Goal: Information Seeking & Learning: Learn about a topic

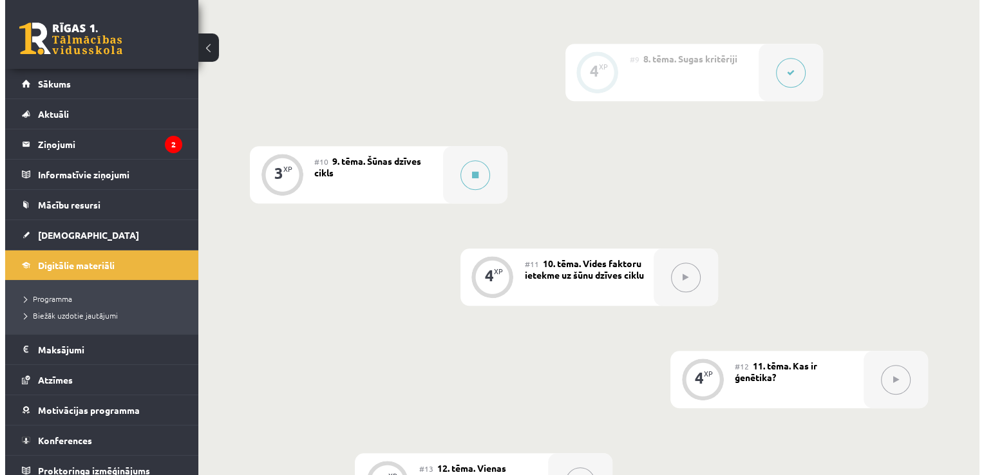
scroll to position [1139, 0]
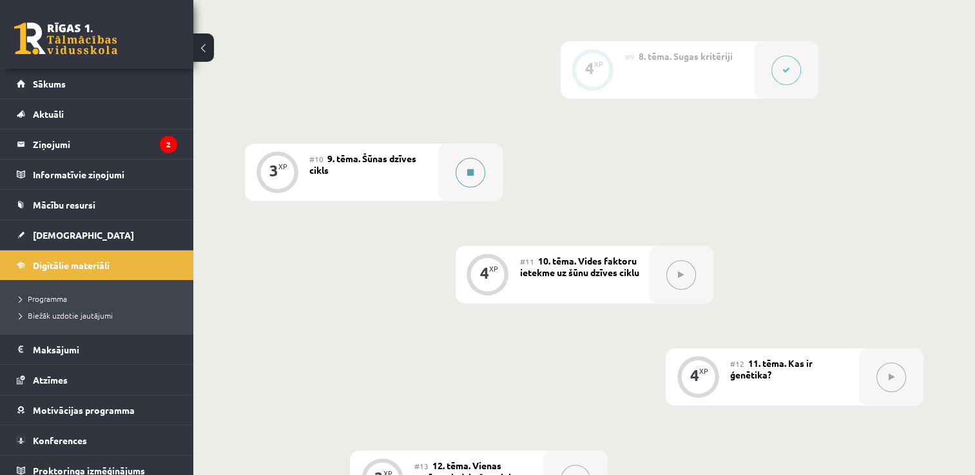
click at [463, 171] on button at bounding box center [471, 173] width 30 height 30
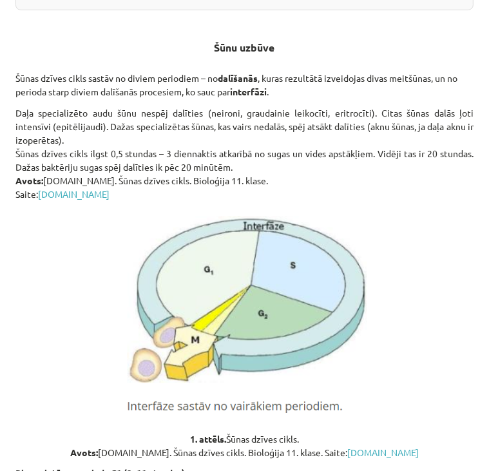
scroll to position [491, 0]
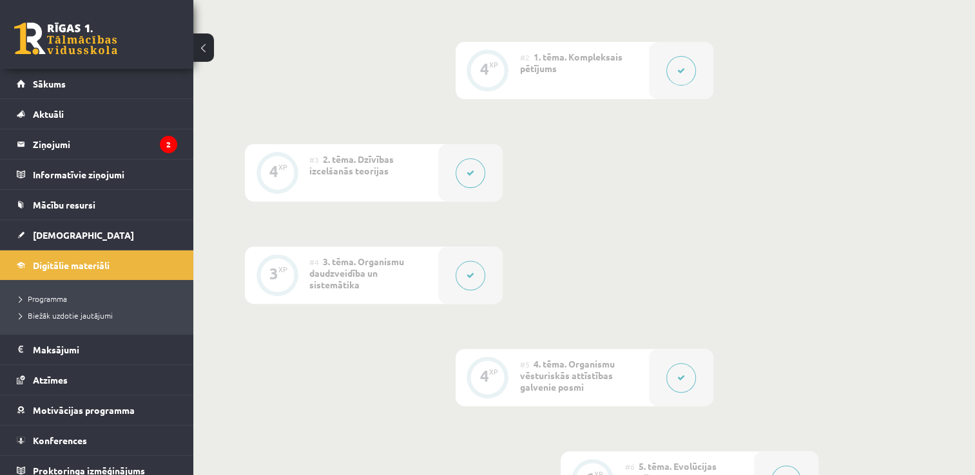
scroll to position [523, 0]
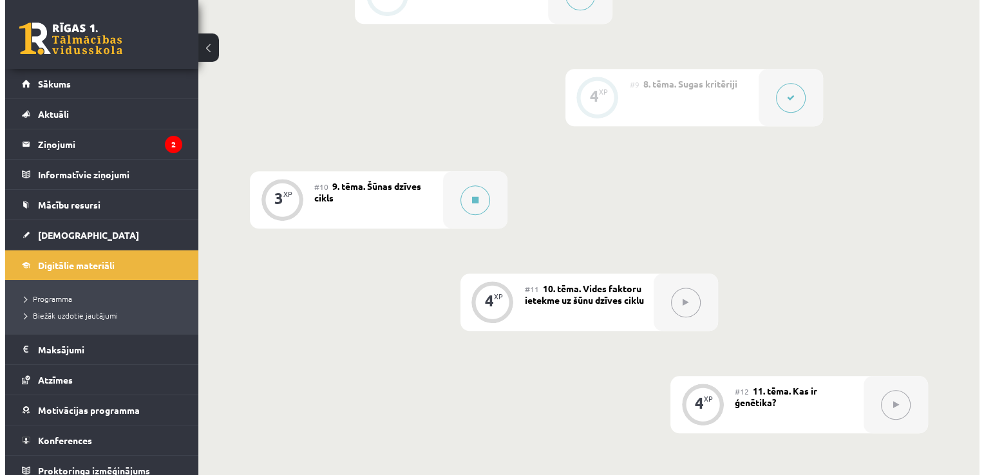
scroll to position [1141, 0]
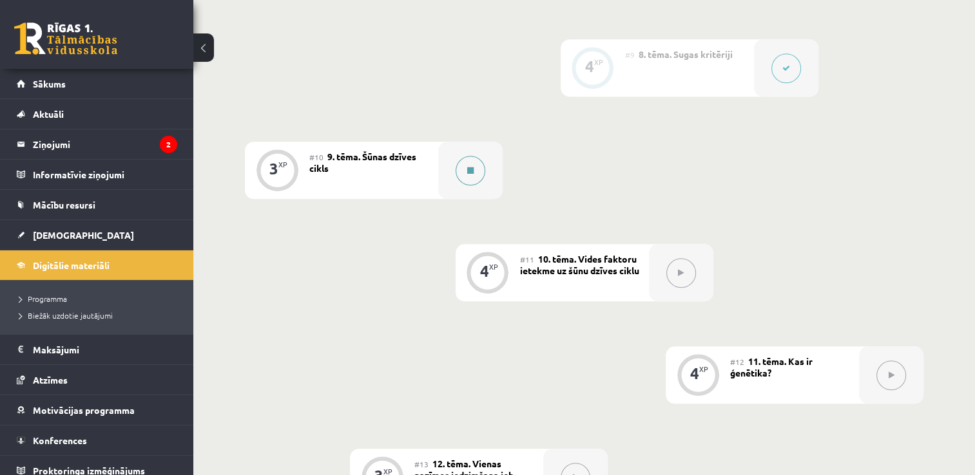
click at [474, 171] on button at bounding box center [471, 171] width 30 height 30
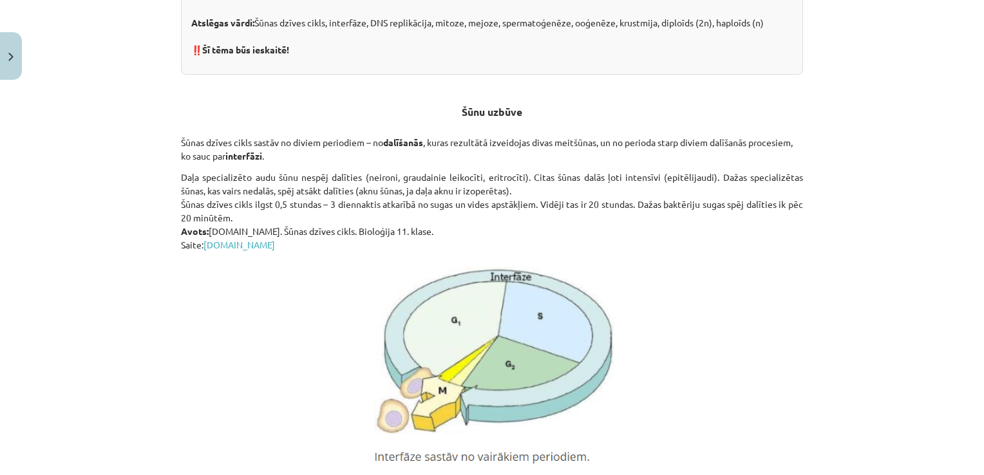
scroll to position [438, 0]
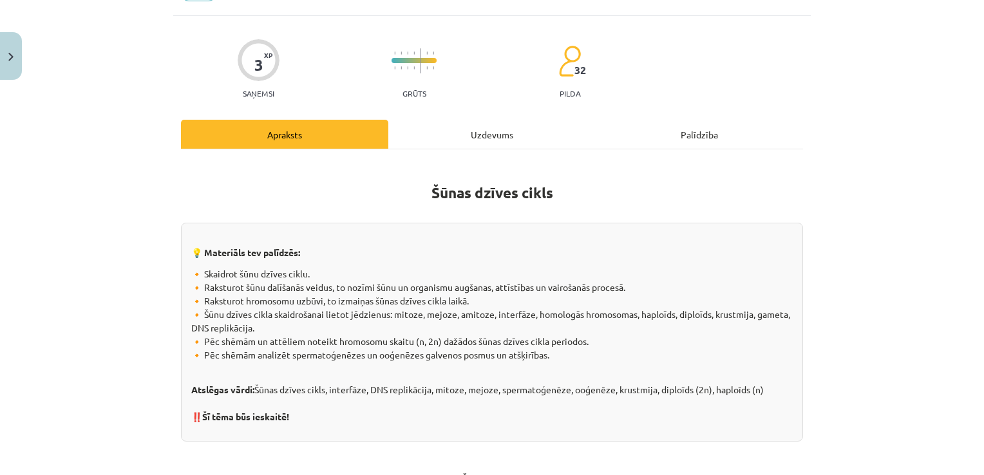
click at [481, 128] on div "Uzdevums" at bounding box center [491, 134] width 207 height 29
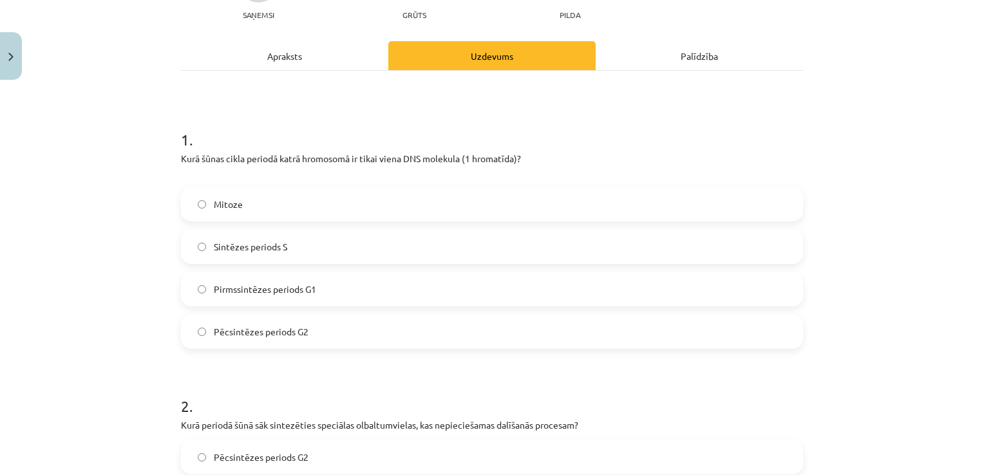
scroll to position [172, 0]
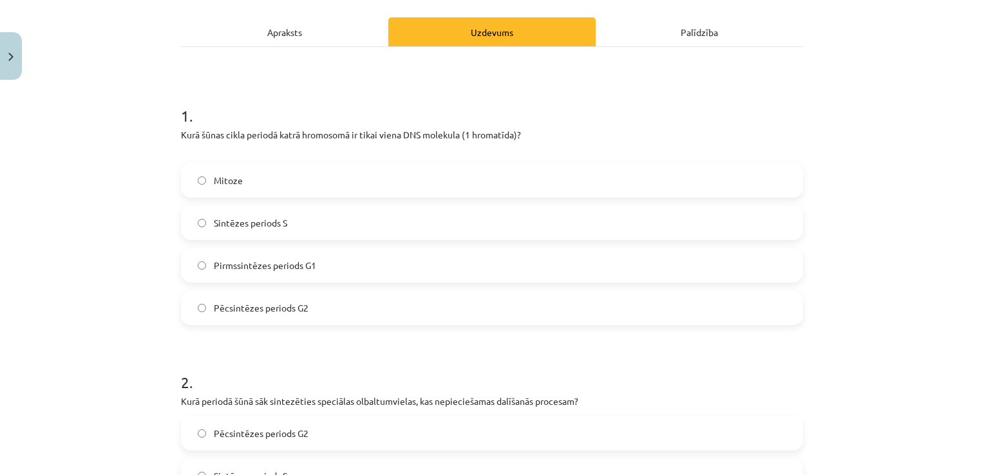
click at [326, 39] on div "Apraksts" at bounding box center [284, 31] width 207 height 29
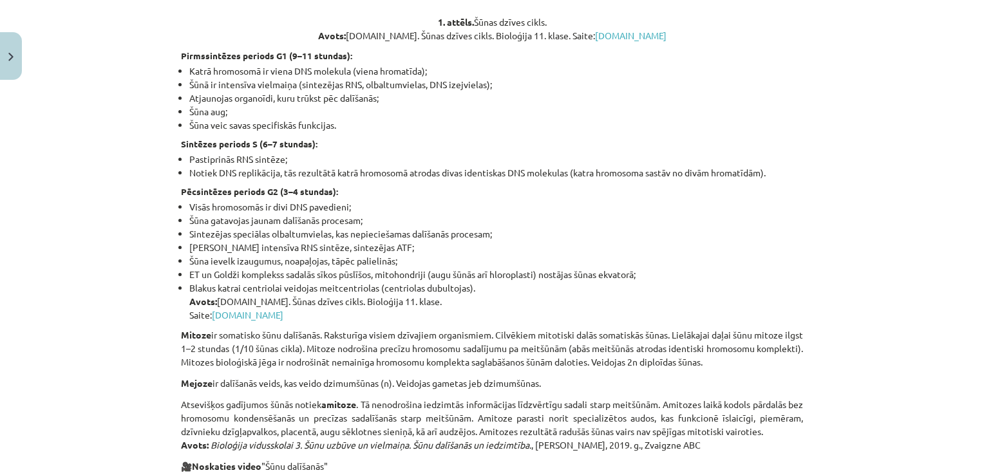
scroll to position [904, 0]
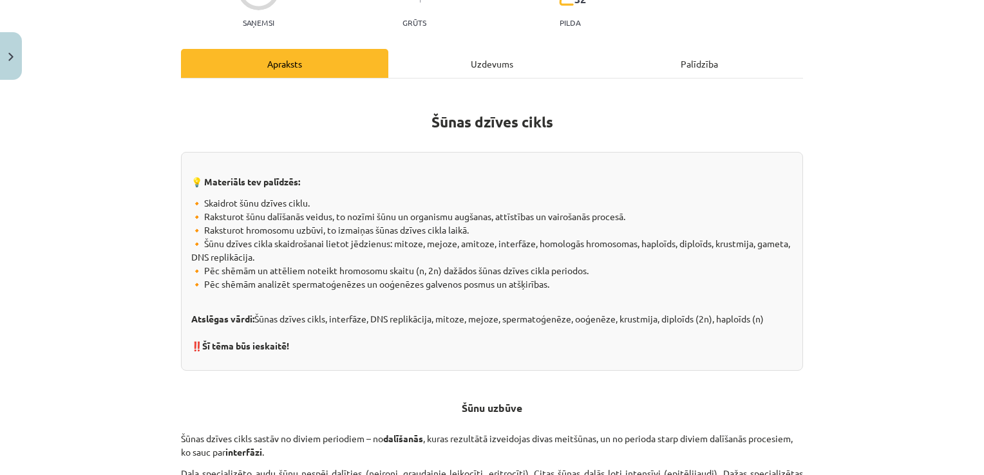
click at [488, 66] on div "Uzdevums" at bounding box center [491, 63] width 207 height 29
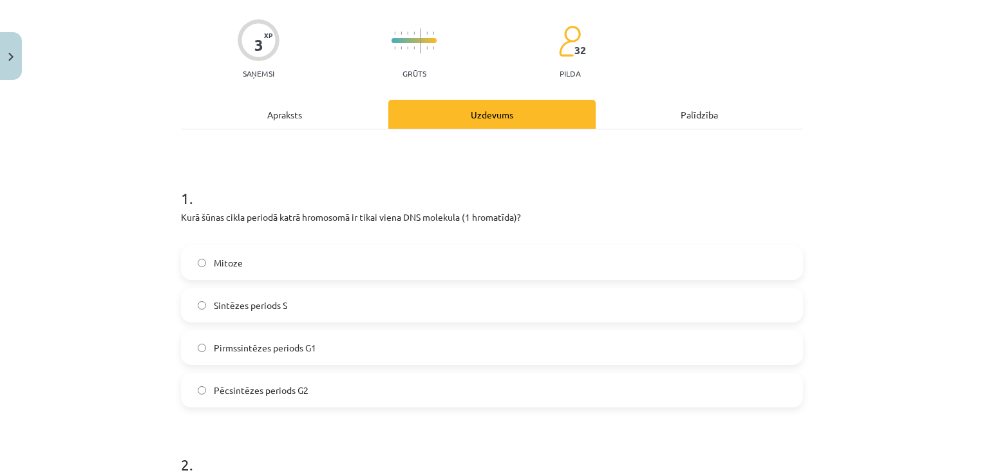
scroll to position [32, 0]
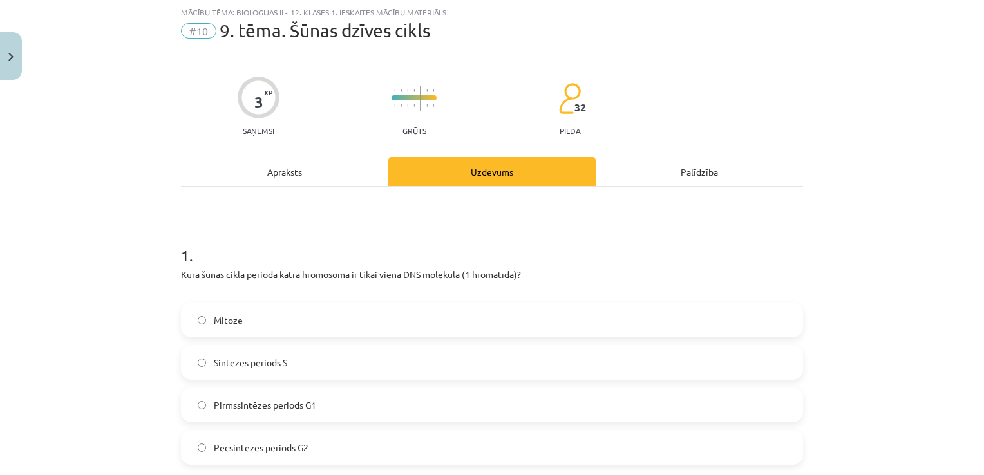
click at [321, 406] on label "Pirmssintēzes periods G1" at bounding box center [492, 405] width 620 height 32
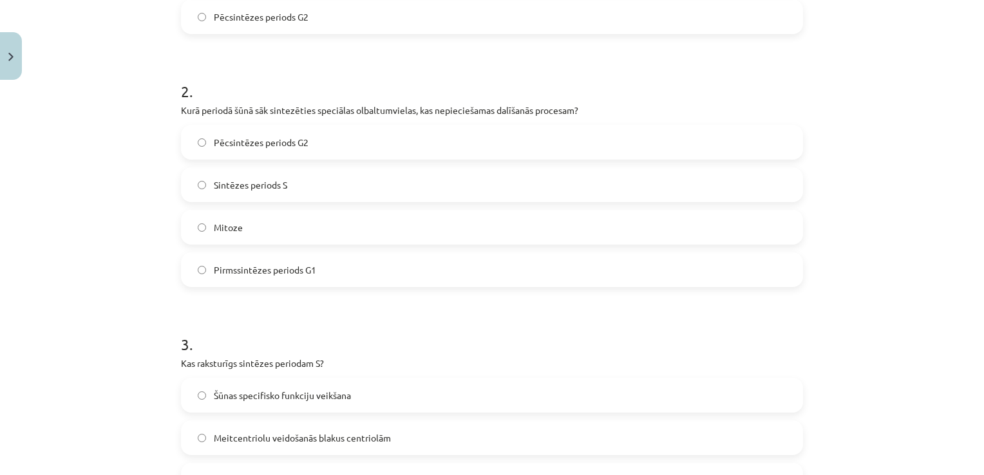
scroll to position [463, 0]
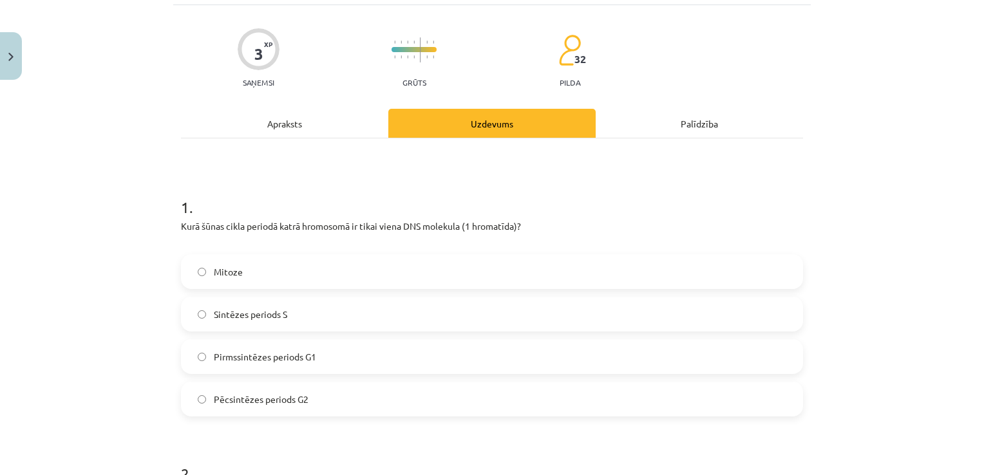
click at [302, 126] on div "Apraksts" at bounding box center [284, 123] width 207 height 29
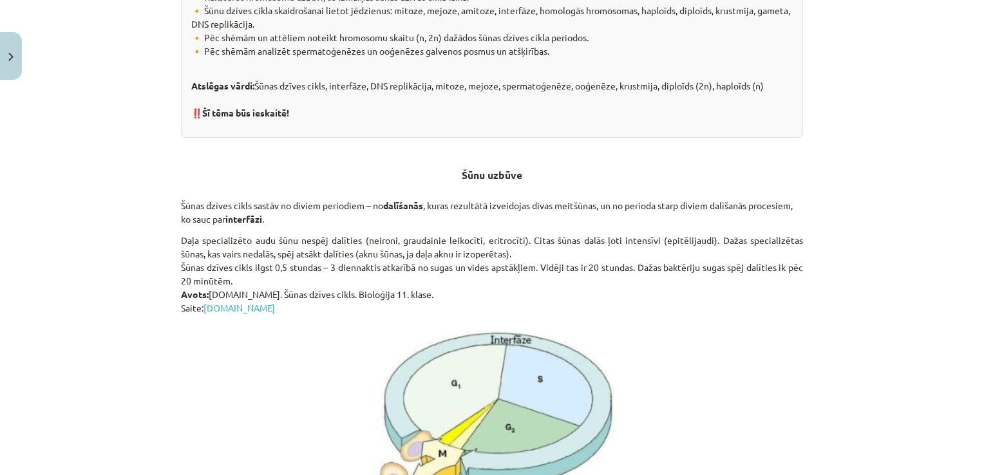
scroll to position [0, 0]
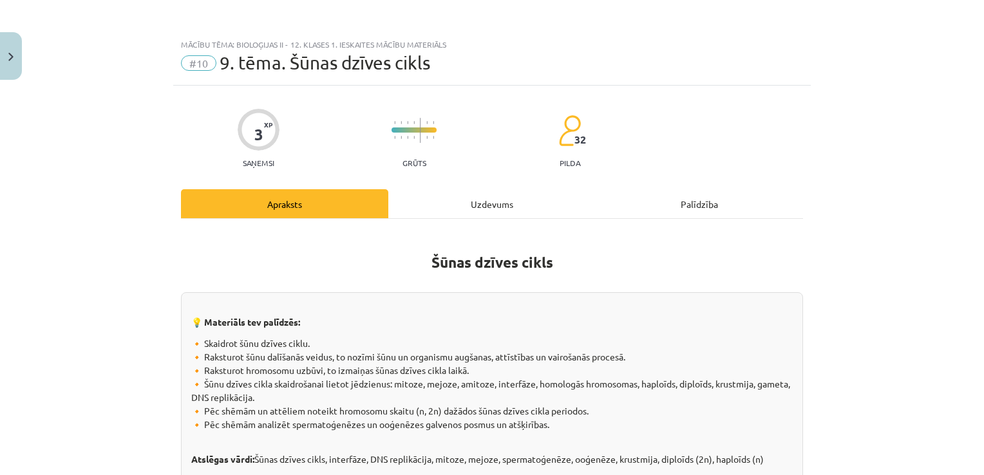
click at [501, 195] on div "Uzdevums" at bounding box center [491, 203] width 207 height 29
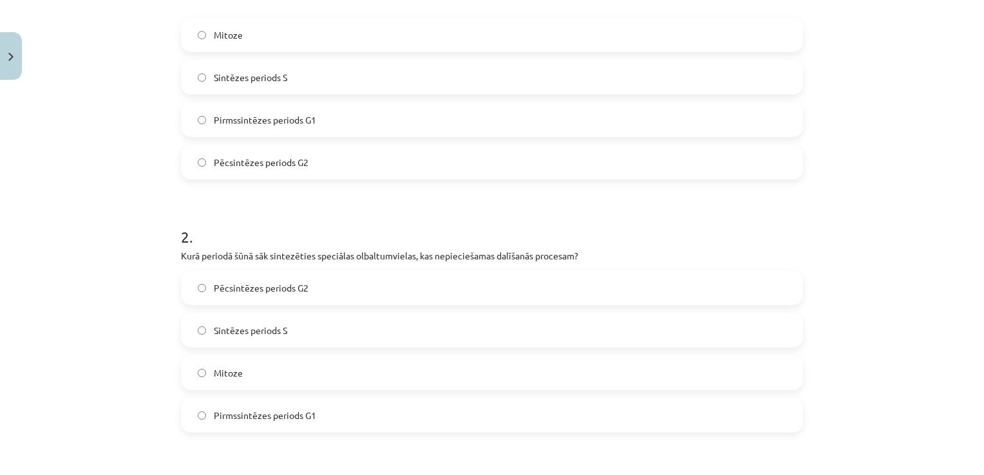
scroll to position [318, 0]
click at [310, 286] on label "Pēcsintēzes periods G2" at bounding box center [492, 287] width 620 height 32
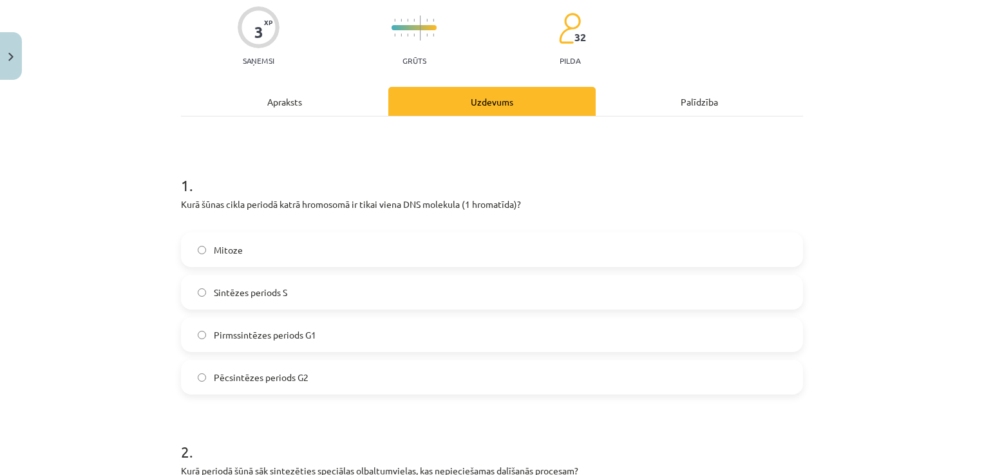
scroll to position [0, 0]
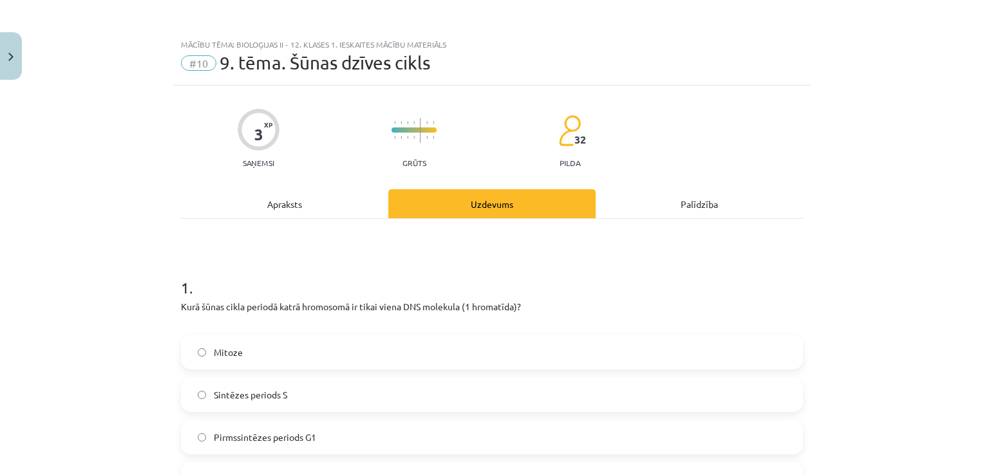
click at [284, 206] on div "Apraksts" at bounding box center [284, 203] width 207 height 29
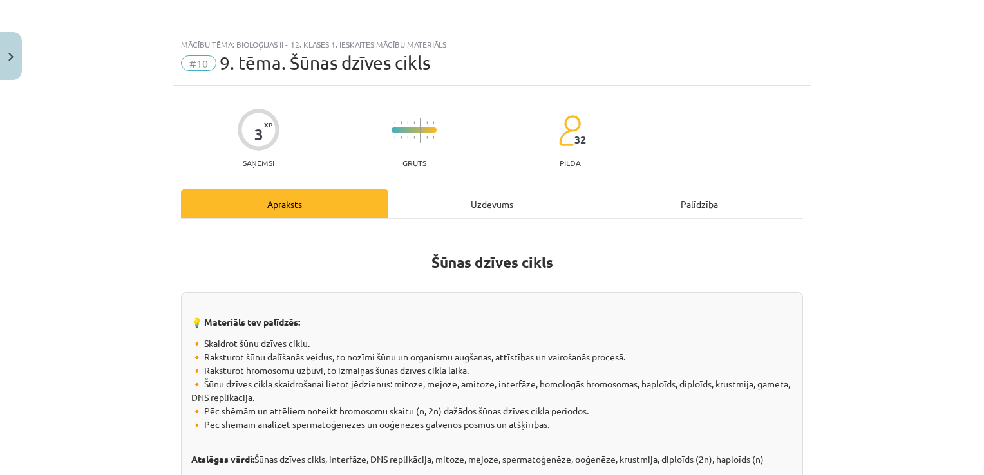
click at [476, 197] on div "Uzdevums" at bounding box center [491, 203] width 207 height 29
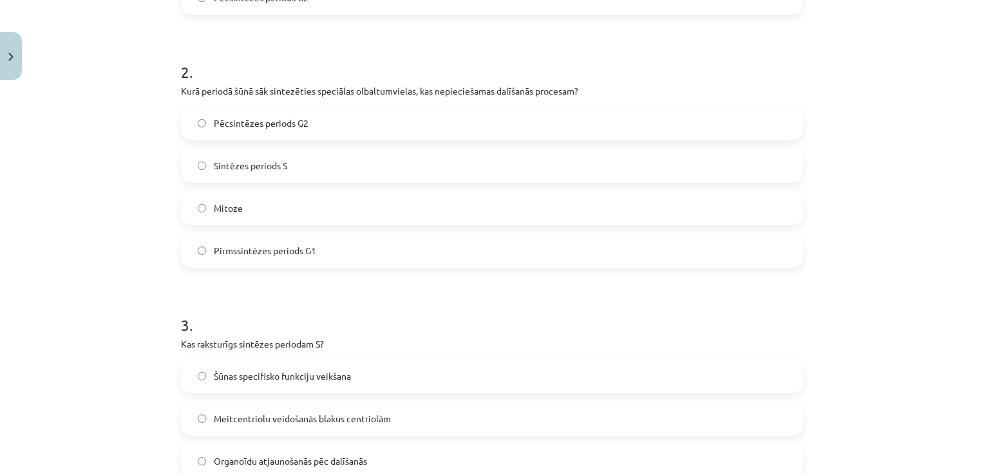
scroll to position [677, 0]
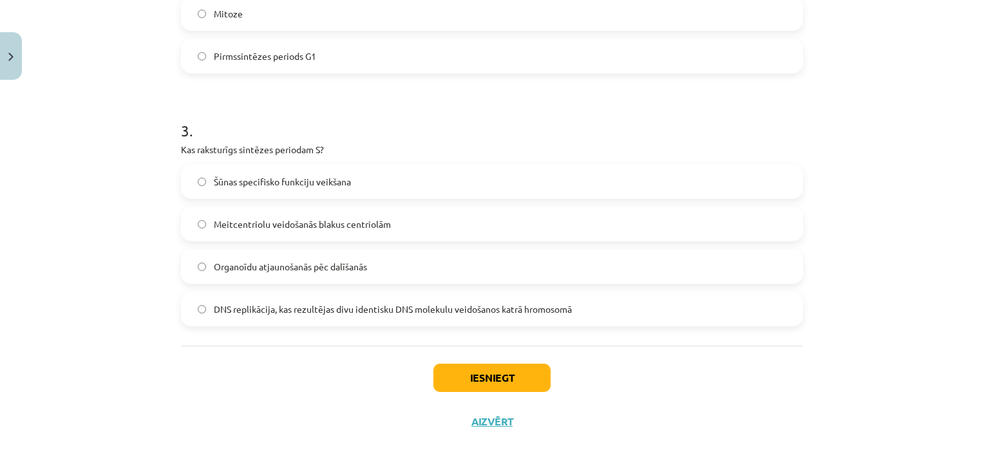
click at [307, 312] on span "DNS replikācija, kas rezultējas divu identisku DNS molekulu veidošanos katrā hr…" at bounding box center [393, 310] width 358 height 14
click at [450, 377] on button "Iesniegt" at bounding box center [492, 378] width 117 height 28
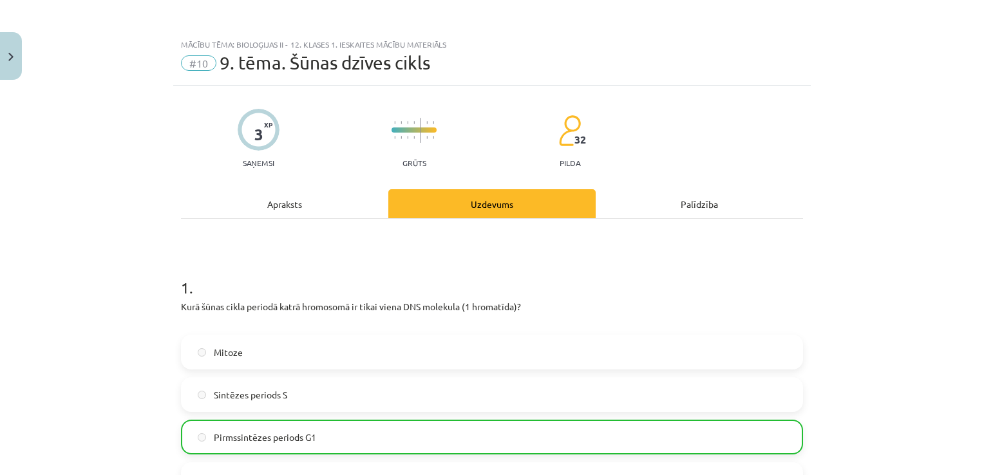
scroll to position [718, 0]
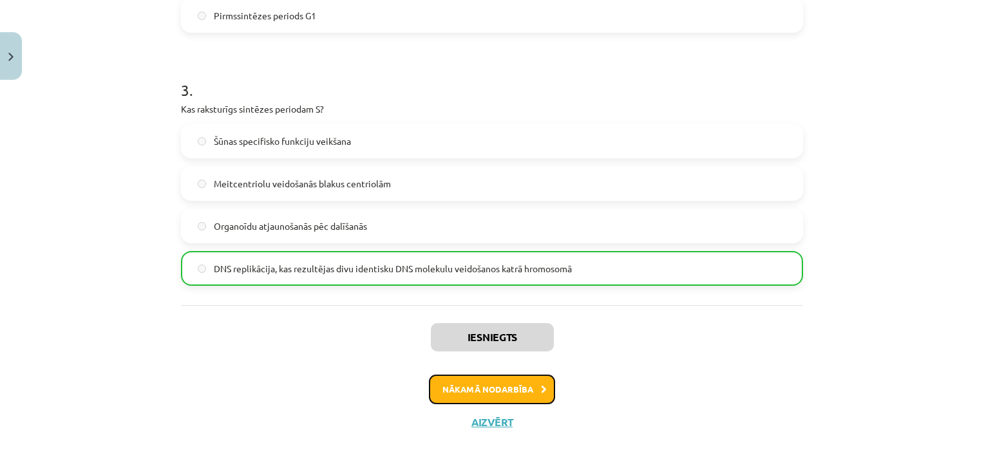
click at [445, 385] on button "Nākamā nodarbība" at bounding box center [492, 390] width 126 height 30
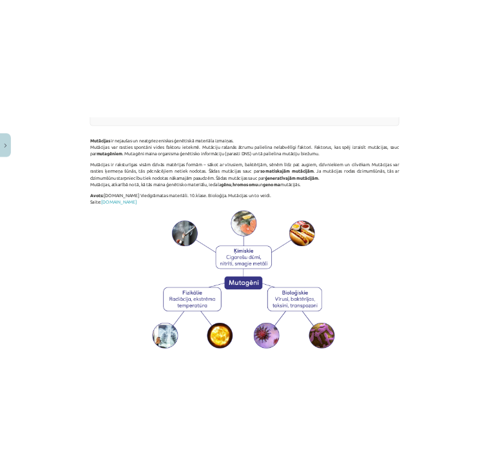
scroll to position [475, 0]
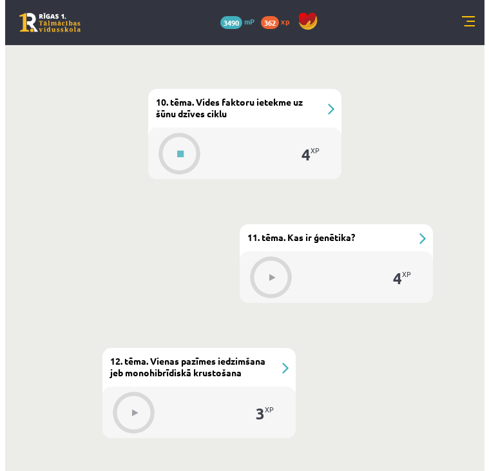
scroll to position [1821, 0]
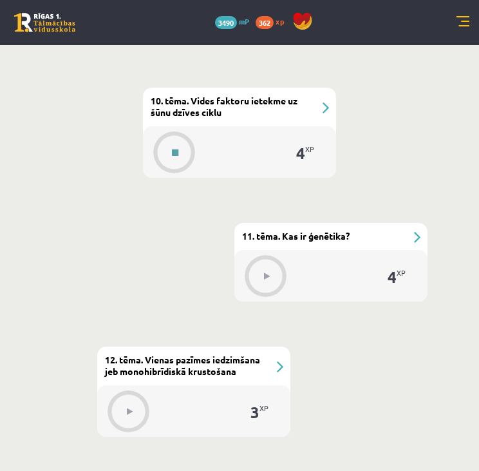
click at [178, 139] on button at bounding box center [175, 153] width 30 height 30
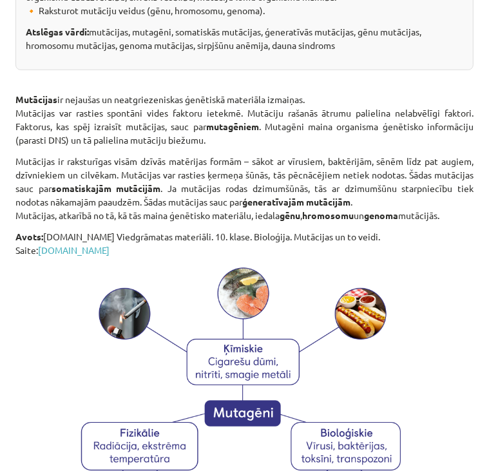
scroll to position [374, 0]
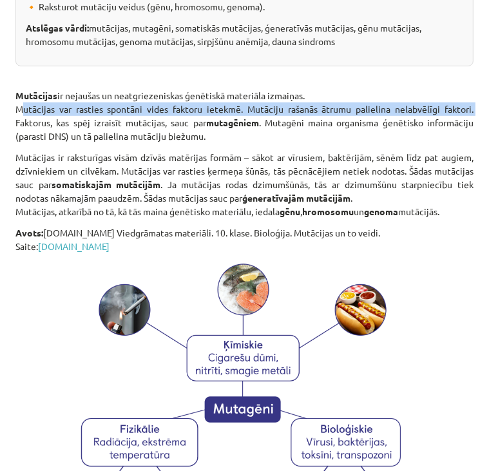
drag, startPoint x: 14, startPoint y: 106, endPoint x: 469, endPoint y: 104, distance: 455.5
copy p "Mutācijas var rasties spontāni vides faktoru ietekmē. Mutāciju rašanās ātrumu p…"
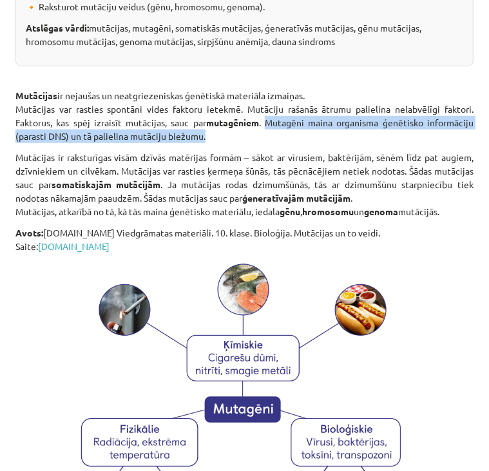
drag, startPoint x: 259, startPoint y: 121, endPoint x: 269, endPoint y: 141, distance: 22.2
click at [269, 141] on p "Mutācijas ir nejaušas un neatgriezeniskas ģenētiskā materiāla izmaiņas. Mutācij…" at bounding box center [244, 104] width 458 height 77
copy p "Mutagēni maina organisma ģenētisko informāciju (parasti DNS) un tā palielina mu…"
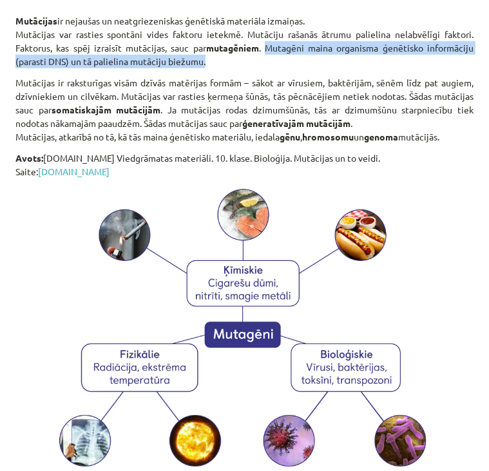
click at [193, 191] on img at bounding box center [245, 329] width 402 height 286
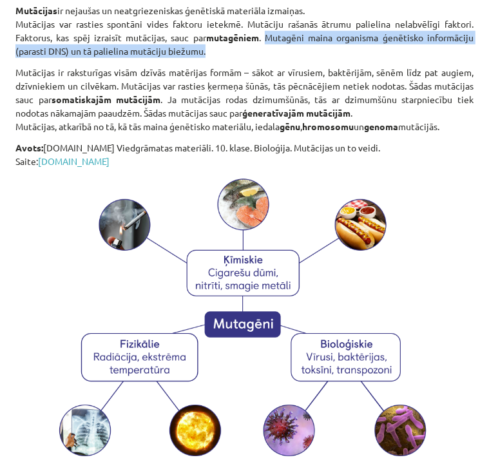
click at [193, 191] on img at bounding box center [245, 319] width 402 height 286
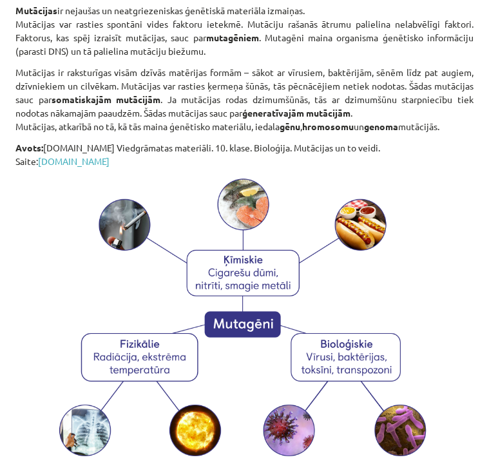
click at [142, 146] on p "Avots: [DOMAIN_NAME] Viedgrāmatas materiāli. 10. klase. Bioloģija. Mutācijas un…" at bounding box center [244, 154] width 458 height 27
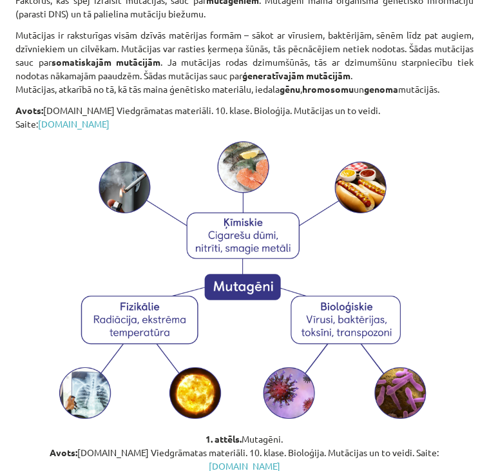
scroll to position [497, 0]
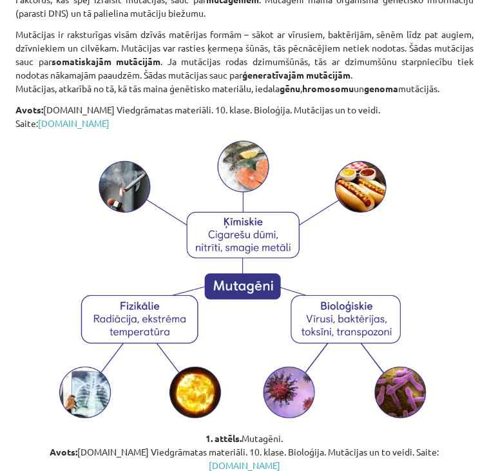
drag, startPoint x: 14, startPoint y: 28, endPoint x: 460, endPoint y: 93, distance: 451.1
copy p "Mutācijas ir raksturīgas visām dzīvās matērijas formām – sākot ar vīrusiem, bak…"
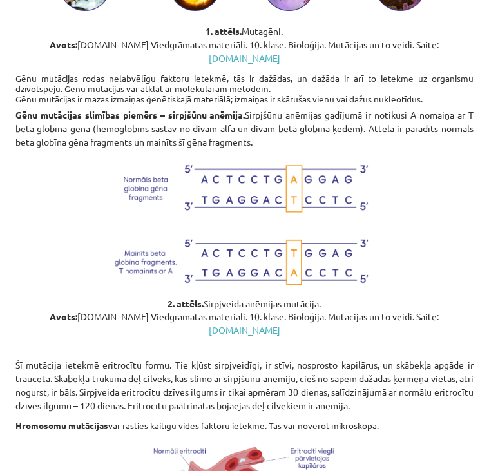
scroll to position [920, 0]
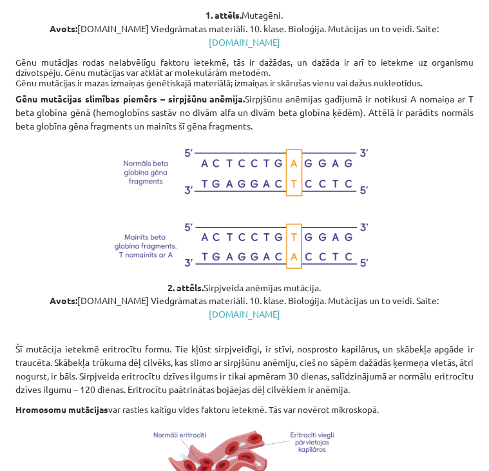
drag, startPoint x: 10, startPoint y: 46, endPoint x: 436, endPoint y: 65, distance: 425.7
click at [436, 65] on div "4 XP Saņemsi Grūts 32 pilda Apraksts Uzdevums Palīdzība Vides faktoru ietekme u…" at bounding box center [245, 251] width 474 height 2179
copy h4 "Gēnu mutācijas rodas nelabvēlīgu faktoru ietekmē, tās ir dažādas, un dažāda ir …"
click at [425, 146] on p at bounding box center [244, 206] width 458 height 133
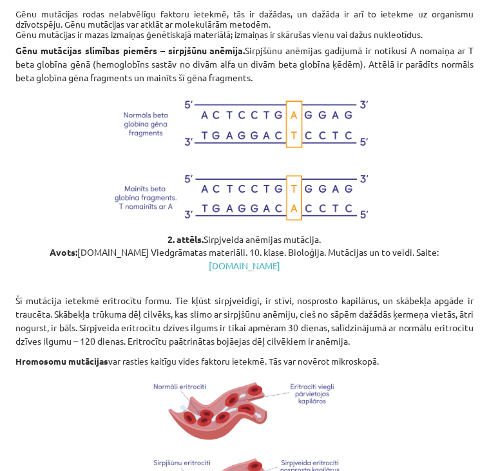
scroll to position [969, 0]
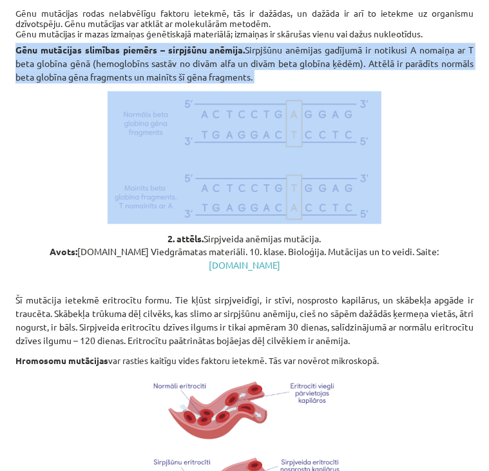
drag, startPoint x: 14, startPoint y: 32, endPoint x: 387, endPoint y: 66, distance: 375.2
click at [387, 66] on div "4 XP Saņemsi Grūts 32 pilda Apraksts Uzdevums Palīdzība Vides faktoru ietekme u…" at bounding box center [245, 202] width 474 height 2179
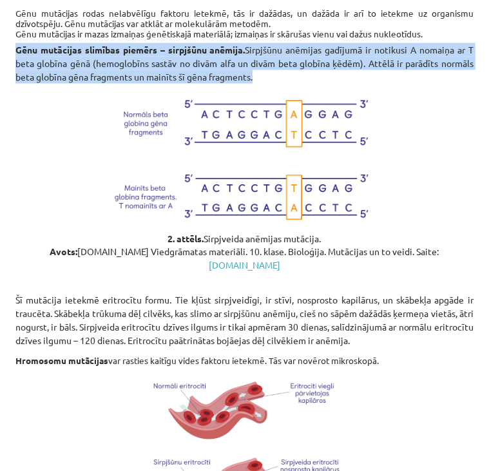
copy p "Gēnu mutācijas slimības piemērs – sirpjšūnu anēmija. Sirpjšūnu anēmijas gadījum…"
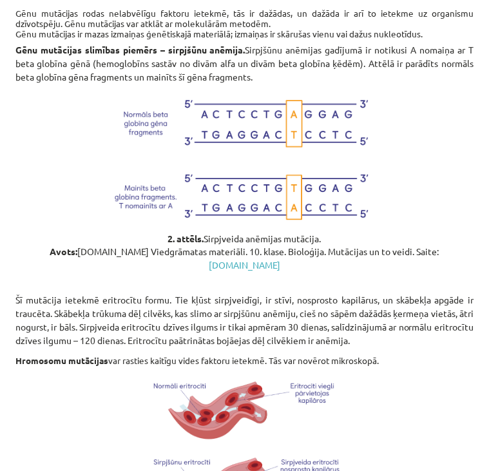
click at [414, 111] on p at bounding box center [244, 157] width 458 height 133
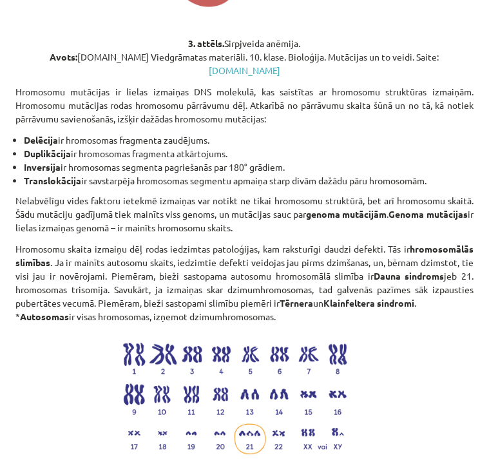
scroll to position [1476, 0]
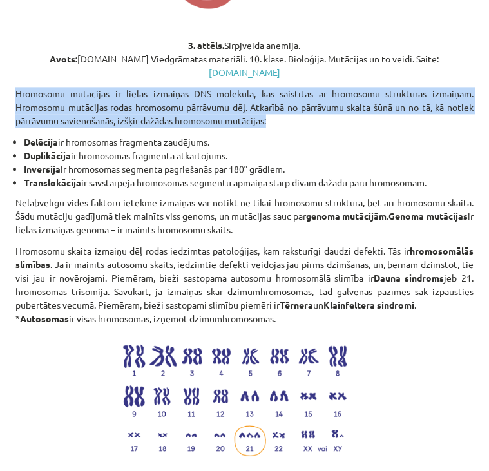
drag, startPoint x: 14, startPoint y: 50, endPoint x: 335, endPoint y: 79, distance: 322.2
copy p "Hromosomu mutācijas ir lielas izmaiņas DNS molekulā, kas saistītas ar hromosomu…"
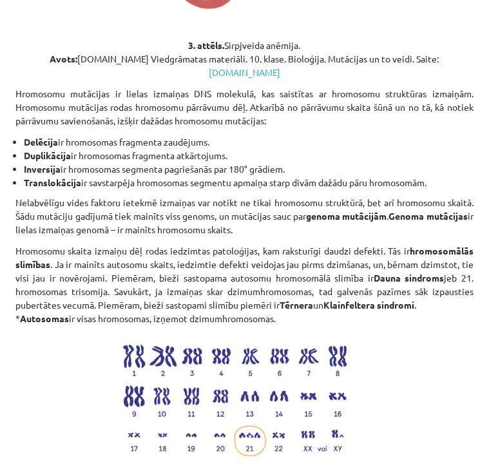
click at [366, 149] on li "Duplikācija ir hromosomas fragmenta atkārtojums." at bounding box center [249, 156] width 450 height 14
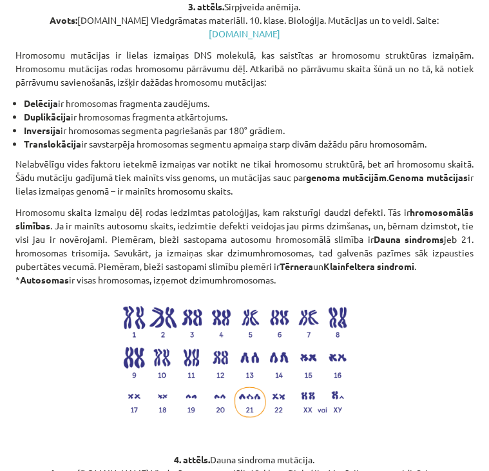
scroll to position [1530, 0]
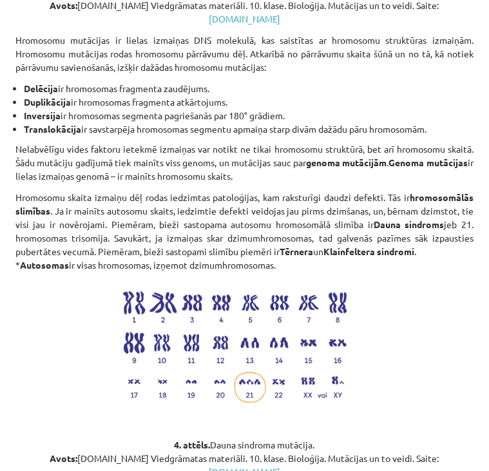
drag, startPoint x: 21, startPoint y: 41, endPoint x: 438, endPoint y: 90, distance: 420.4
click at [438, 90] on ul "Delēcija ir hromosomas fragmenta zaudējums. Duplikācija ir hromosomas fragmenta…" at bounding box center [244, 109] width 458 height 54
copy ul "Delēcija ir hromosomas fragmenta zaudējums. Duplikācija ir hromosomas fragmenta…"
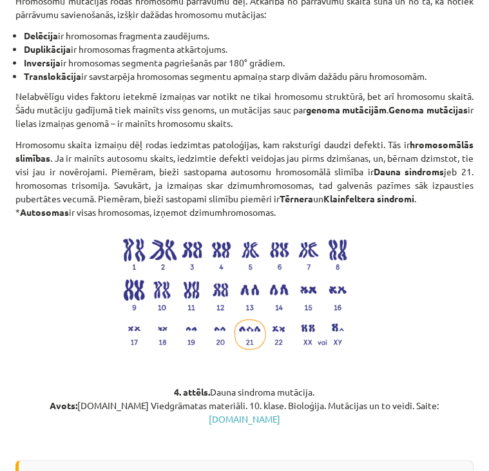
scroll to position [1585, 0]
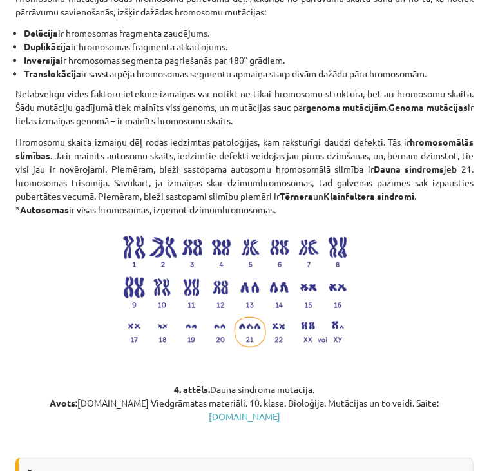
click at [111, 135] on p "Hromosomu skaita izmaiņu dēļ rodas iedzimtas patoloģijas, kam raksturīgi daudzi…" at bounding box center [244, 175] width 458 height 81
drag, startPoint x: 12, startPoint y: 54, endPoint x: 340, endPoint y: 79, distance: 329.5
copy p "Nelabvēlīgu vides faktoru ietekmē izmaiņas var notikt ne tikai hromosomu strukt…"
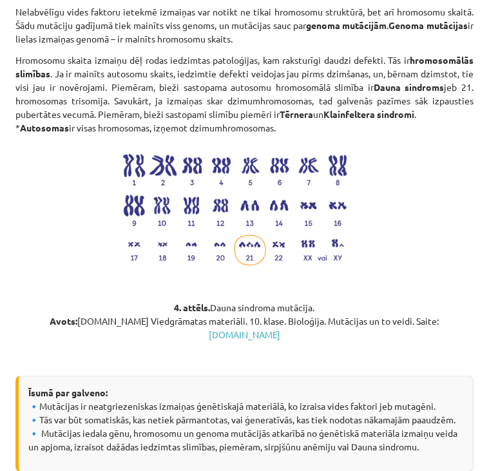
scroll to position [1671, 0]
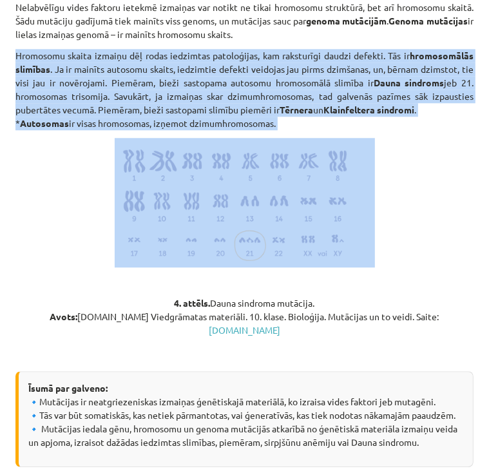
drag, startPoint x: 6, startPoint y: 10, endPoint x: 414, endPoint y: 102, distance: 418.7
click at [414, 102] on div "Mācību tēma: Bioloģijas ii - 12. klases 1. ieskaites mācību materiāls #11 10. t…" at bounding box center [244, 235] width 489 height 471
copy div "Hromosomu skaita izmaiņu dēļ rodas iedzimtas patoloģijas, kam raksturīgi daudzi…"
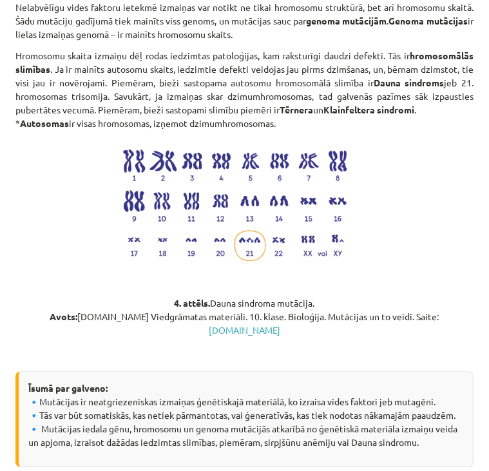
click at [407, 184] on p at bounding box center [244, 202] width 458 height 129
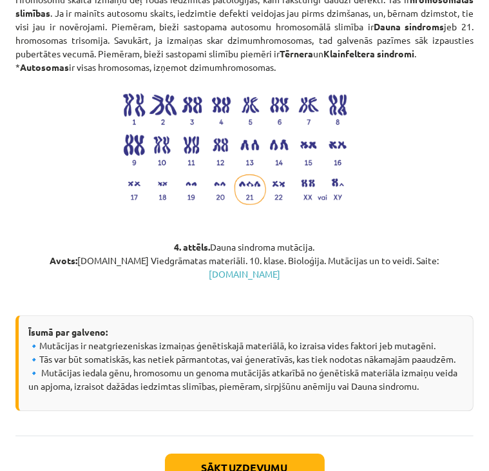
scroll to position [1769, 0]
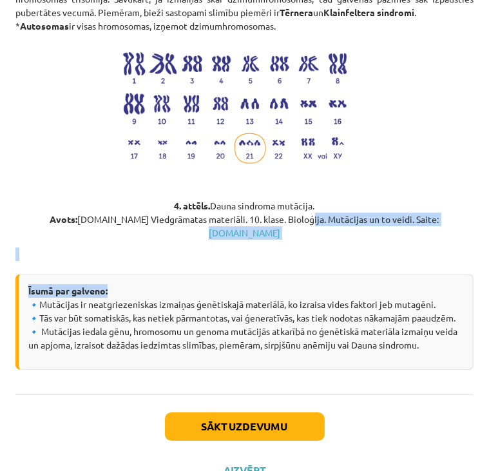
drag, startPoint x: 292, startPoint y: 195, endPoint x: 249, endPoint y: 225, distance: 53.1
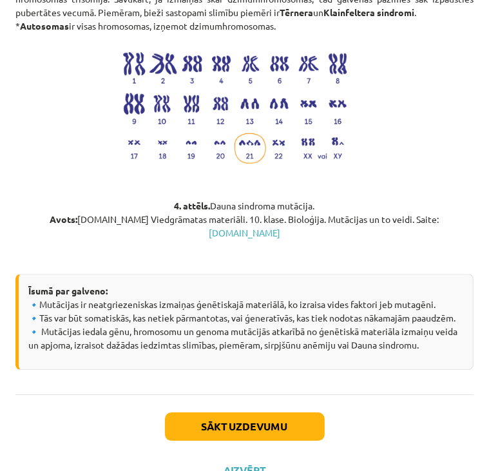
drag, startPoint x: 249, startPoint y: 225, endPoint x: 402, endPoint y: 125, distance: 183.3
click at [402, 125] on p at bounding box center [244, 105] width 458 height 129
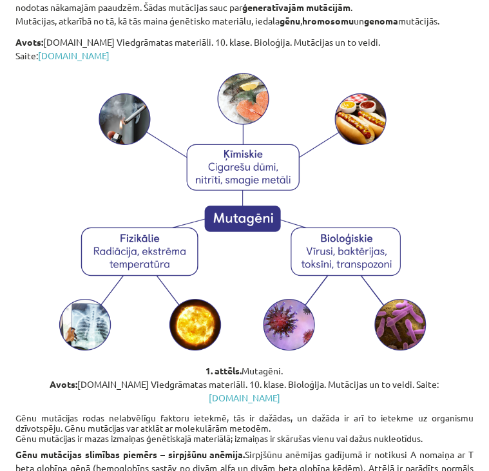
scroll to position [0, 0]
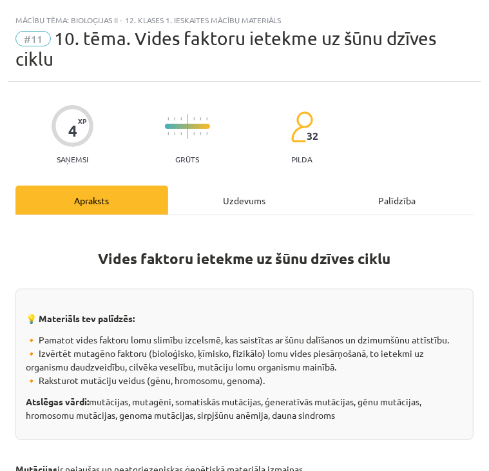
click at [243, 202] on div "Uzdevums" at bounding box center [244, 200] width 153 height 29
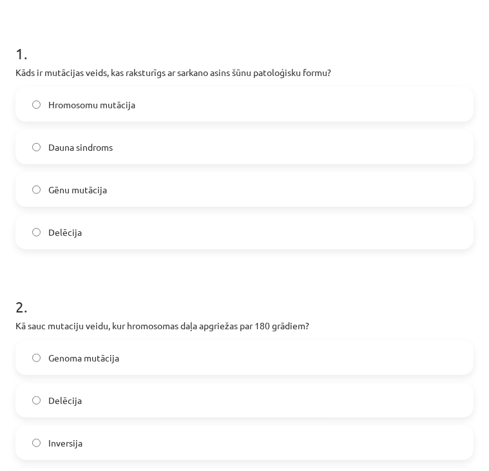
scroll to position [233, 0]
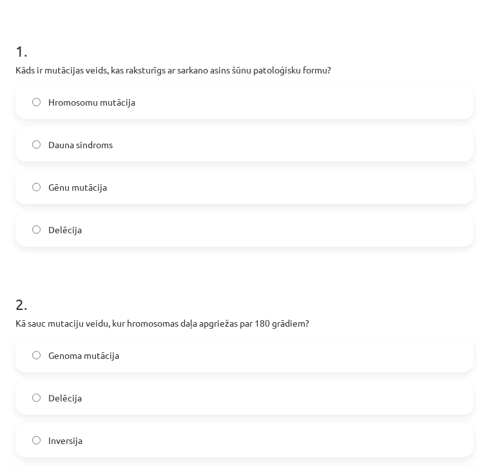
click at [140, 187] on label "Gēnu mutācija" at bounding box center [245, 187] width 456 height 32
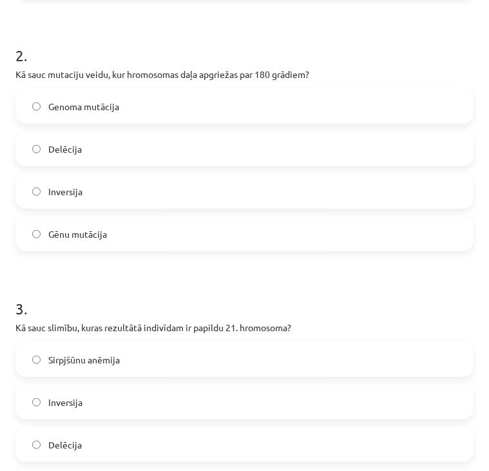
scroll to position [504, 0]
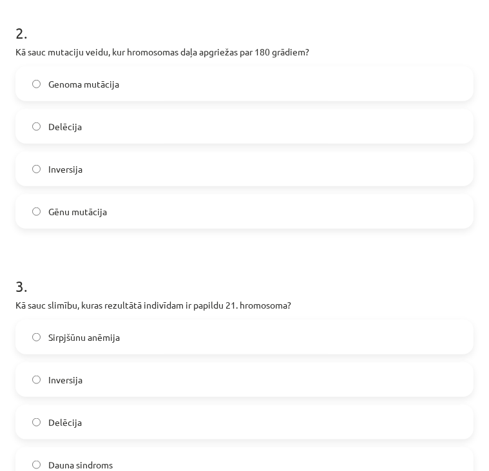
click at [119, 172] on label "Inversija" at bounding box center [245, 169] width 456 height 32
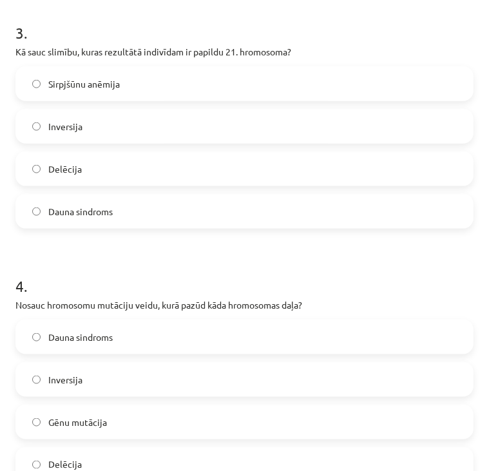
scroll to position [767, 0]
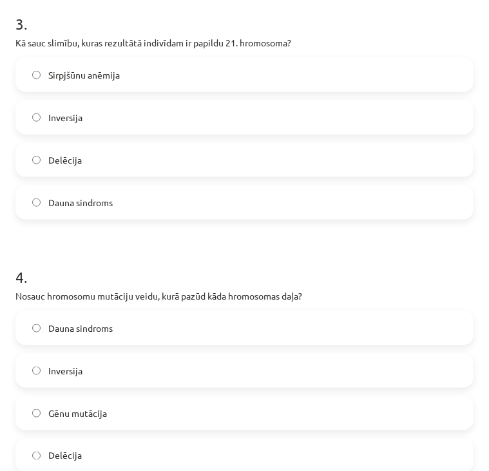
click at [102, 206] on span "Dauna sindroms" at bounding box center [80, 203] width 64 height 14
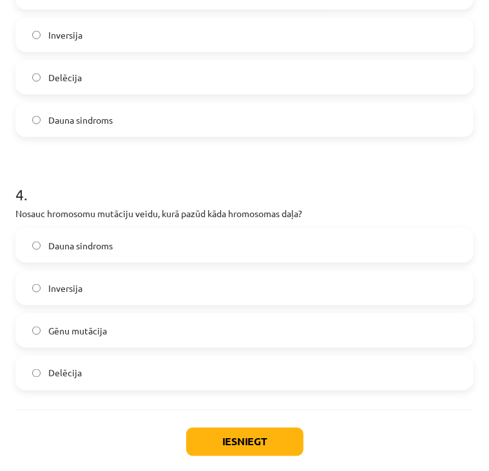
scroll to position [893, 0]
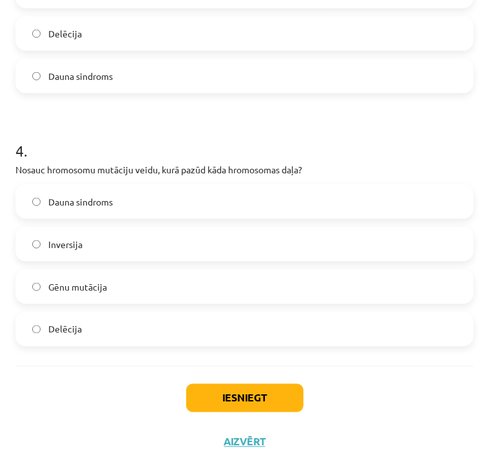
click at [105, 329] on label "Delēcija" at bounding box center [245, 329] width 456 height 32
click at [216, 391] on button "Iesniegt" at bounding box center [244, 398] width 117 height 28
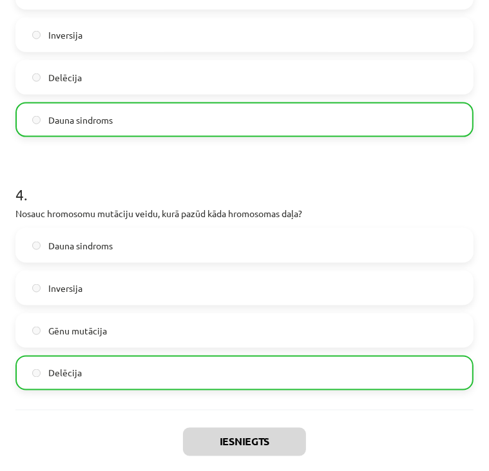
scroll to position [934, 0]
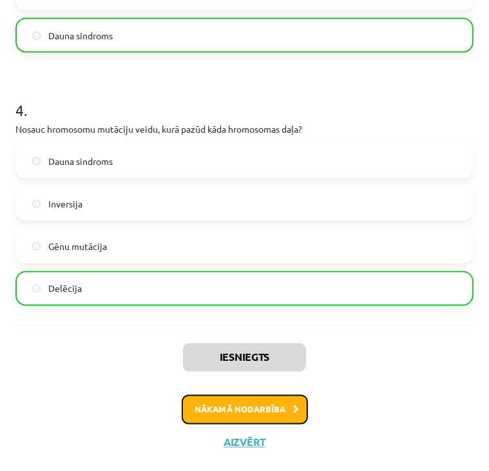
click at [269, 415] on button "Nākamā nodarbība" at bounding box center [245, 410] width 126 height 30
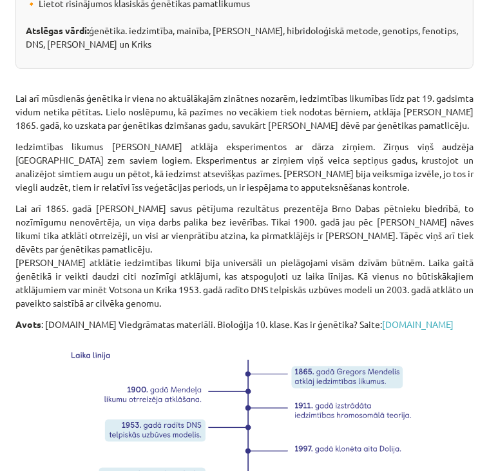
scroll to position [325, 0]
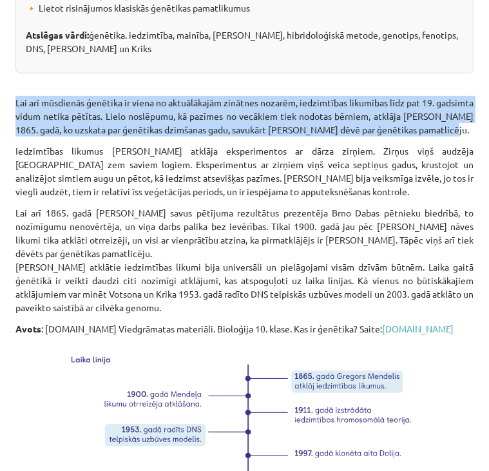
drag, startPoint x: 10, startPoint y: 96, endPoint x: 141, endPoint y: 146, distance: 140.7
copy p "Lai arī mūsdienās ģenētika ir viena no aktuālākajām zinātnes nozarēm, iedzimtīb…"
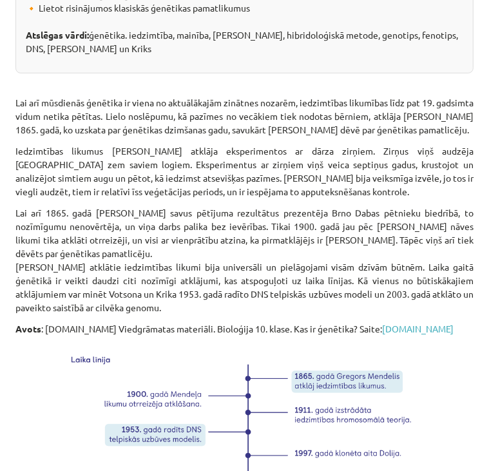
click at [228, 157] on p "Iedzimtības likumus [PERSON_NAME] atklāja eksperimentos ar dārza zirņiem. Zirņu…" at bounding box center [244, 171] width 458 height 54
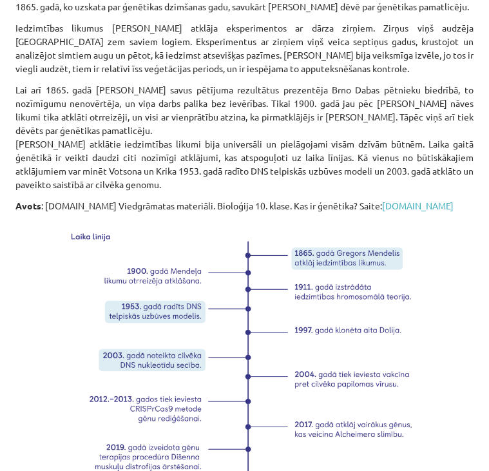
scroll to position [448, 0]
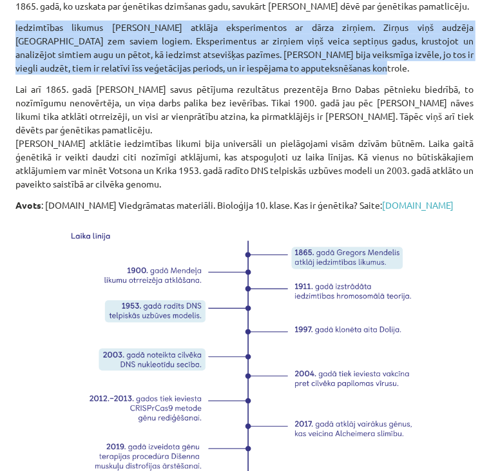
drag, startPoint x: 13, startPoint y: 35, endPoint x: 358, endPoint y: 75, distance: 347.6
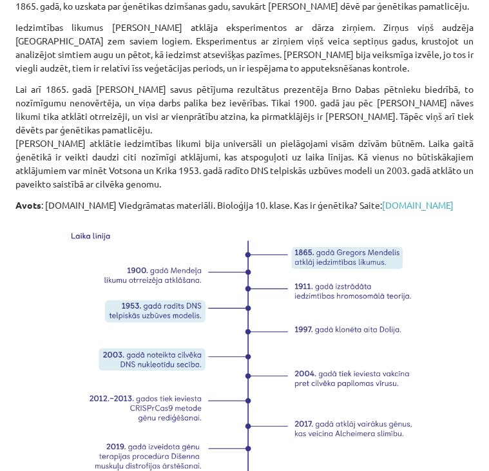
click at [260, 146] on p "Lai arī 1865. gadā [PERSON_NAME] savus pētījuma rezultātus prezentēja Brno Daba…" at bounding box center [244, 136] width 458 height 108
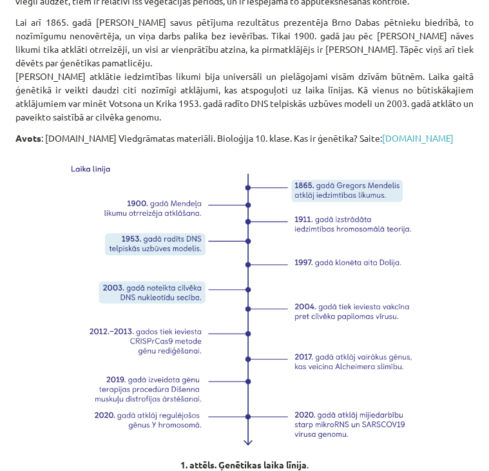
scroll to position [523, 0]
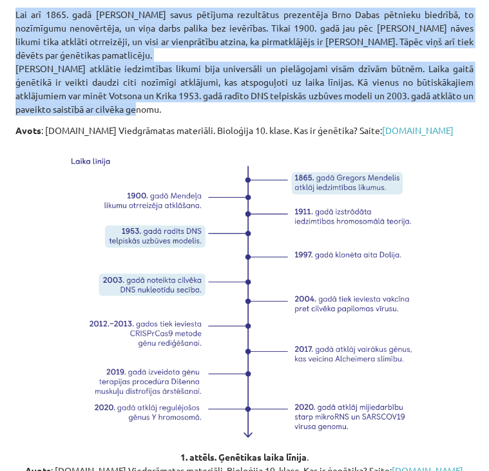
drag, startPoint x: 12, startPoint y: 21, endPoint x: 242, endPoint y: 122, distance: 251.5
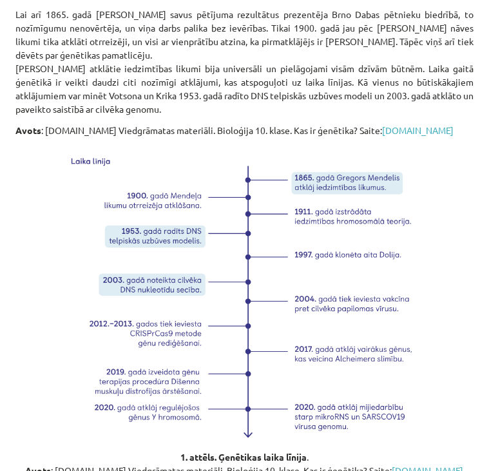
click at [430, 187] on p at bounding box center [244, 294] width 458 height 298
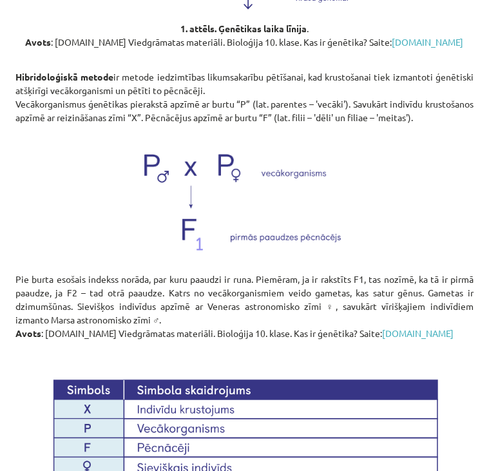
scroll to position [954, 0]
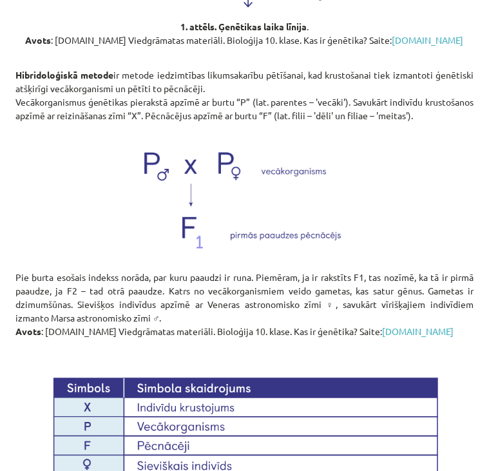
drag, startPoint x: 12, startPoint y: 83, endPoint x: 119, endPoint y: 147, distance: 124.5
click at [119, 147] on div "4 XP Saņemsi Viegls 32 pilda Apraksts Uzdevums Palīdzība Kas ir ģenētika? 💡 Mat…" at bounding box center [245, 68] width 474 height 1920
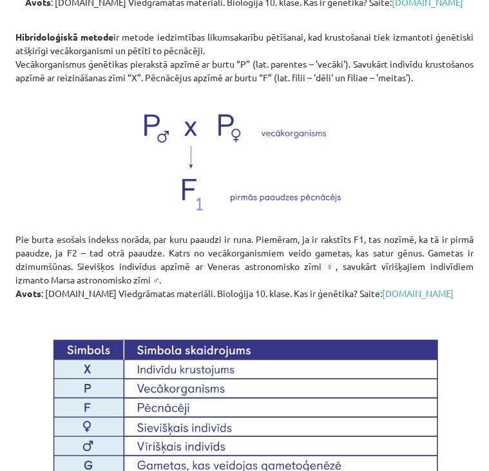
click at [387, 122] on p at bounding box center [244, 158] width 458 height 133
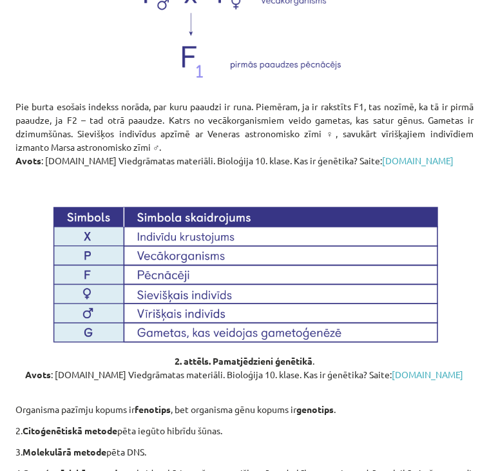
scroll to position [1142, 0]
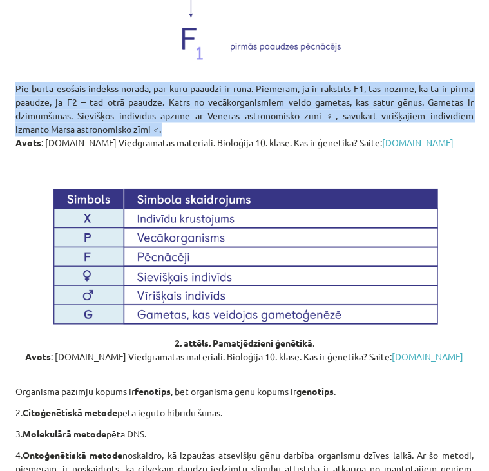
drag, startPoint x: 10, startPoint y: 108, endPoint x: 317, endPoint y: 152, distance: 309.9
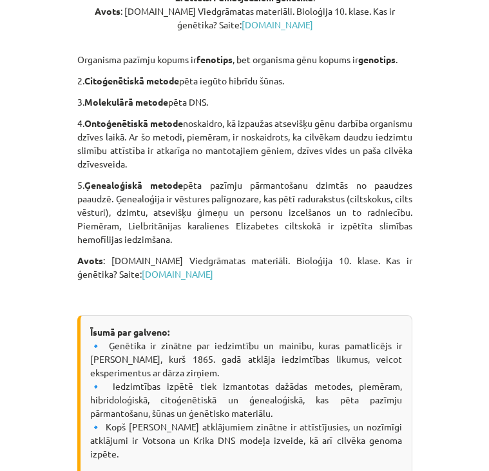
scroll to position [1515, 0]
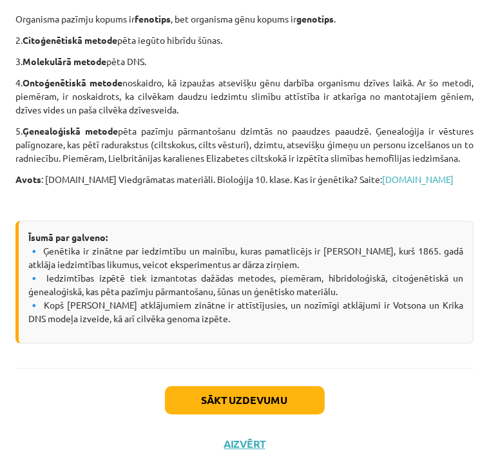
drag, startPoint x: 13, startPoint y: 41, endPoint x: 468, endPoint y: 196, distance: 480.4
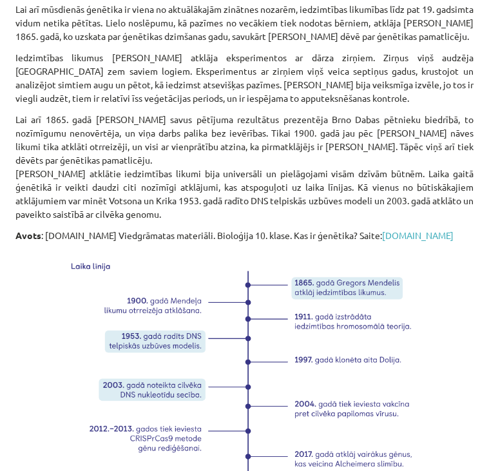
scroll to position [0, 0]
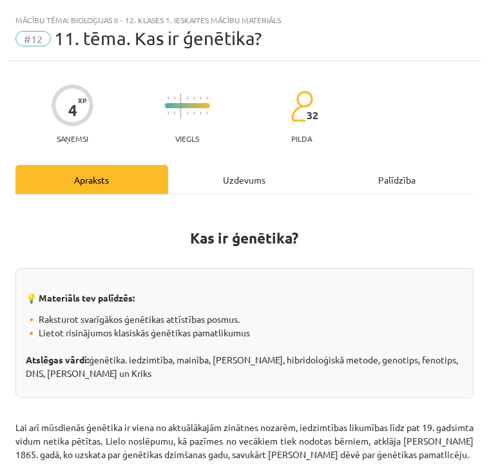
click at [245, 182] on div "Uzdevums" at bounding box center [244, 179] width 153 height 29
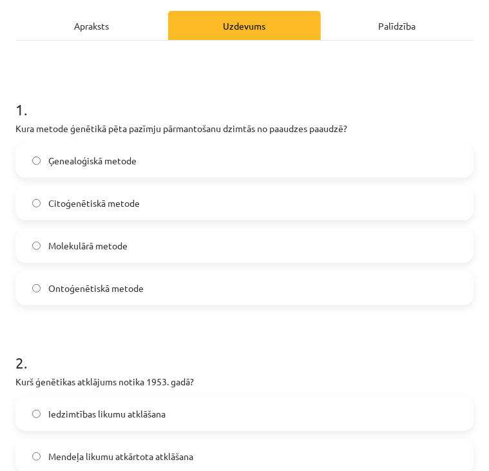
scroll to position [166, 0]
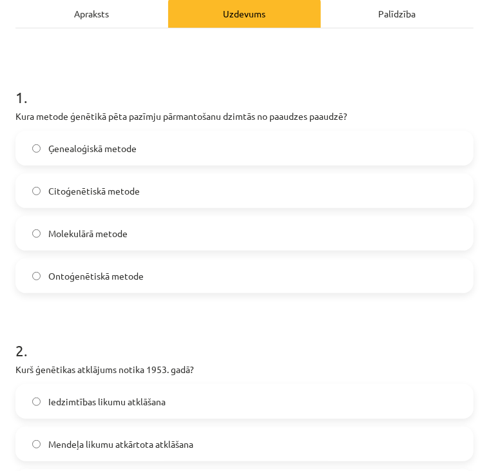
click at [189, 135] on label "Ģenealoģiskā metode" at bounding box center [245, 148] width 456 height 32
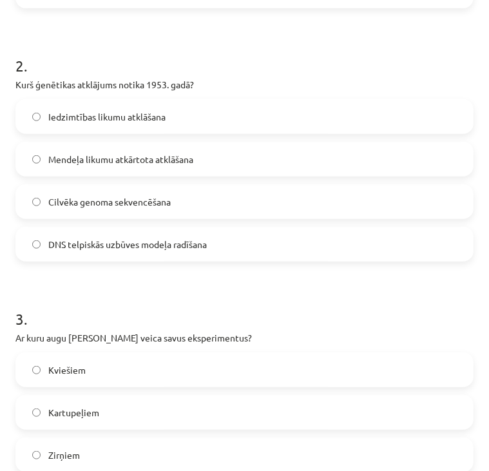
scroll to position [479, 0]
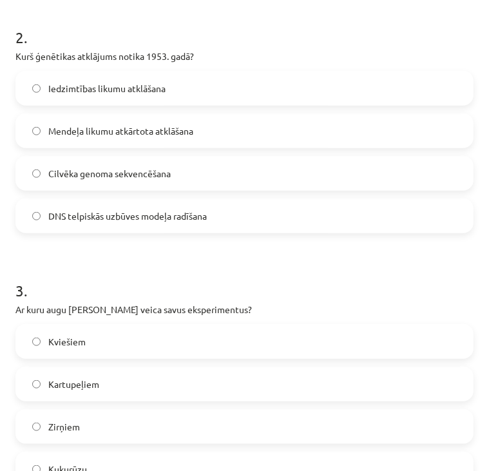
click at [180, 217] on span "DNS telpiskās uzbūves modeļa radīšana" at bounding box center [127, 216] width 158 height 14
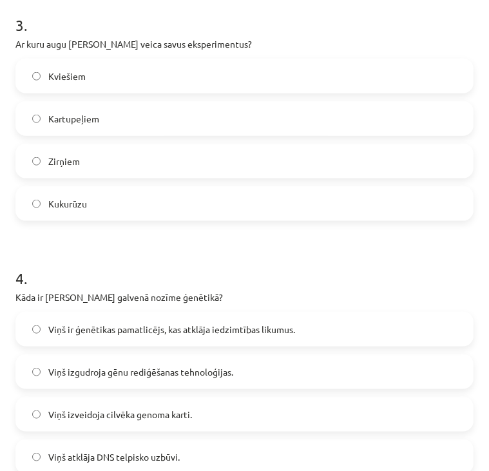
scroll to position [745, 0]
click at [108, 164] on label "Zirņiem" at bounding box center [245, 161] width 456 height 32
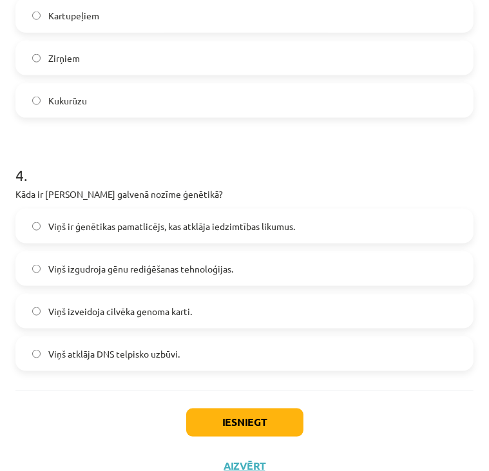
scroll to position [872, 0]
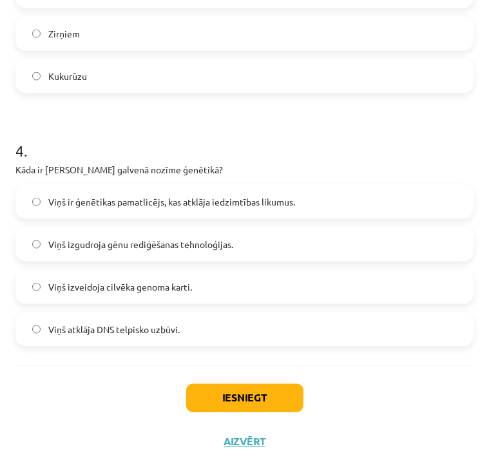
click at [289, 198] on span "Viņš ir ģenētikas pamatlicējs, kas atklāja iedzimtības likumus." at bounding box center [171, 202] width 247 height 14
click at [205, 390] on button "Iesniegt" at bounding box center [244, 398] width 117 height 28
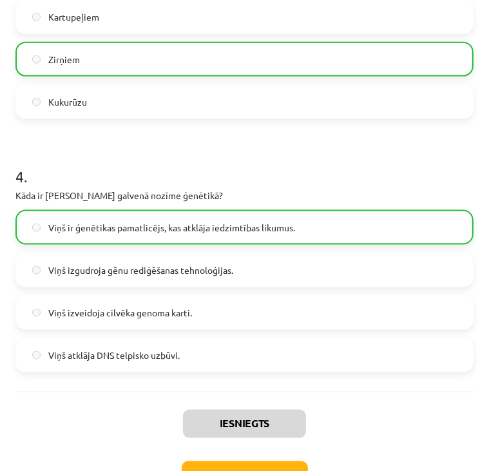
scroll to position [913, 0]
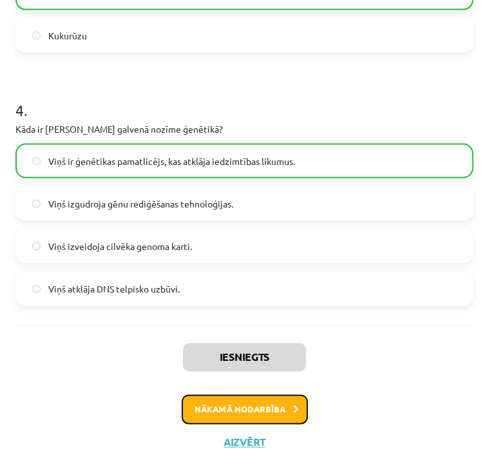
click at [232, 401] on button "Nākamā nodarbība" at bounding box center [245, 410] width 126 height 30
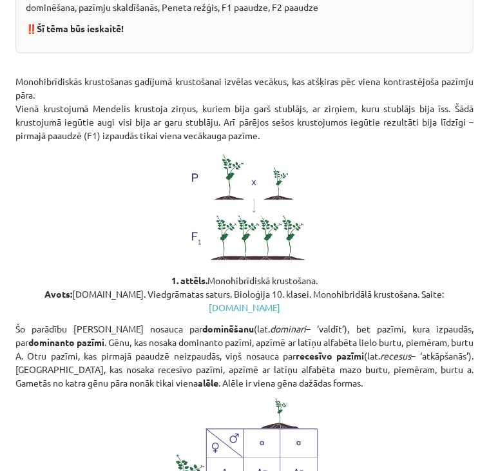
scroll to position [430, 0]
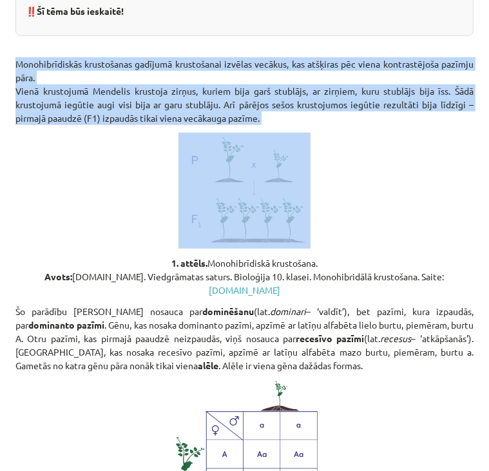
drag, startPoint x: 13, startPoint y: 61, endPoint x: 306, endPoint y: 122, distance: 299.5
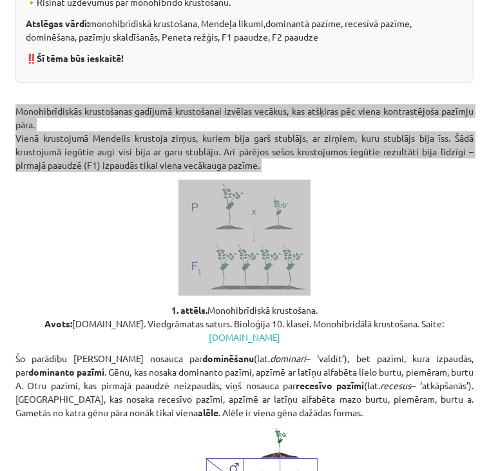
scroll to position [385, 0]
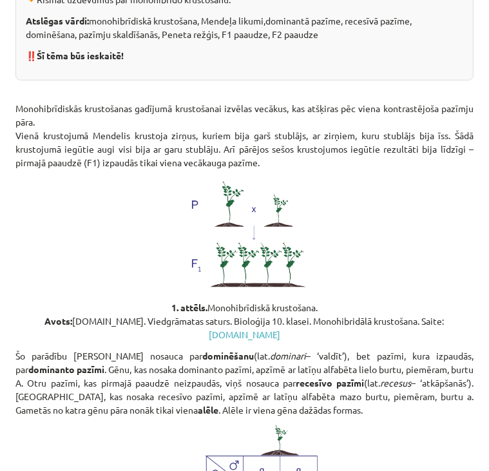
click at [407, 177] on p at bounding box center [244, 235] width 458 height 116
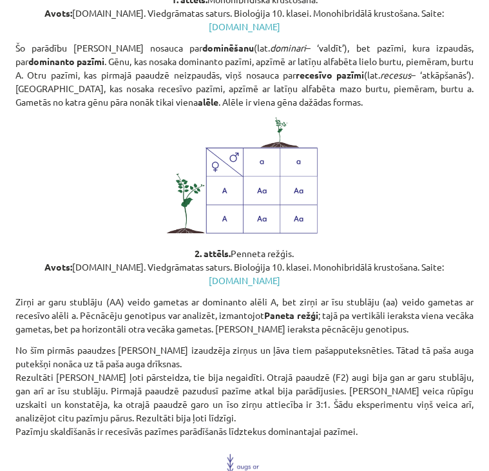
scroll to position [693, 0]
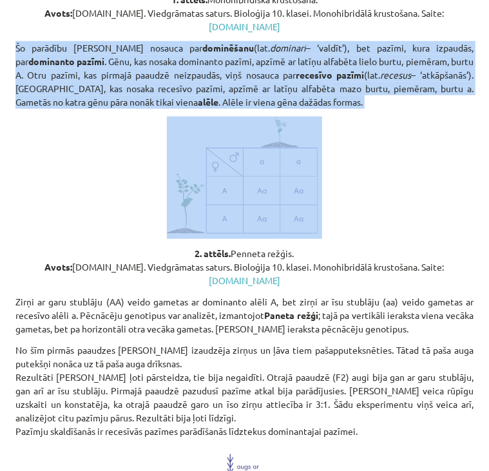
drag, startPoint x: 13, startPoint y: 29, endPoint x: 371, endPoint y: 97, distance: 364.6
click at [371, 97] on div "3 XP Saņemsi Viegls 32 pilda Apraksts Uzdevums Palīdzība Vienas pazīmes iedzimš…" at bounding box center [245, 265] width 474 height 1753
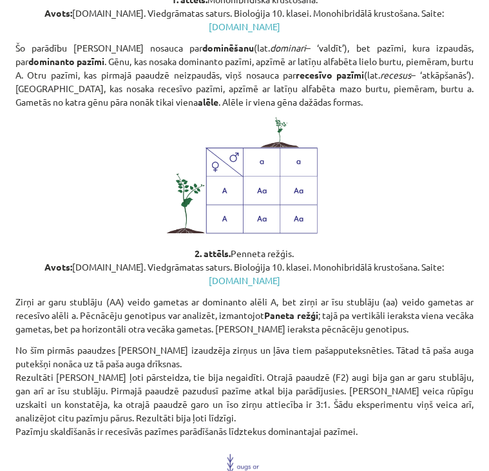
click at [405, 169] on p at bounding box center [244, 178] width 458 height 122
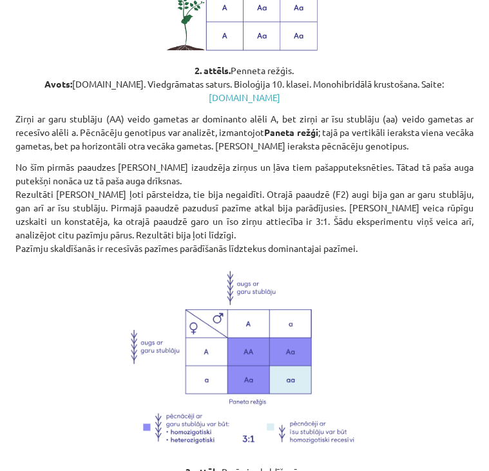
scroll to position [879, 0]
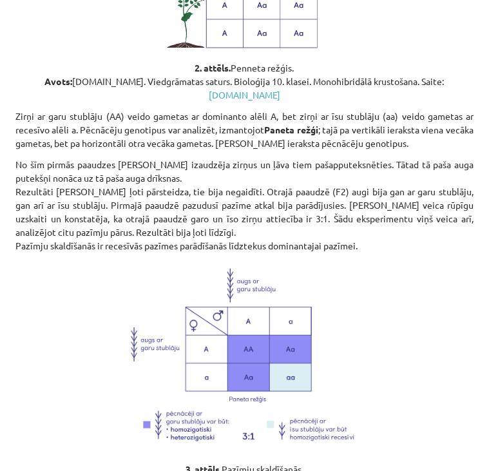
drag, startPoint x: 8, startPoint y: 82, endPoint x: 397, endPoint y: 216, distance: 411.2
click at [397, 216] on div "3 XP Saņemsi Viegls 32 pilda Apraksts Uzdevums Palīdzība Vienas pazīmes iedzimš…" at bounding box center [245, 79] width 474 height 1753
click at [386, 260] on p at bounding box center [244, 357] width 458 height 195
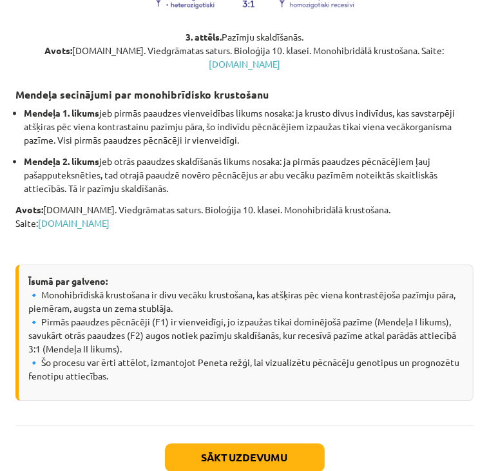
scroll to position [1316, 0]
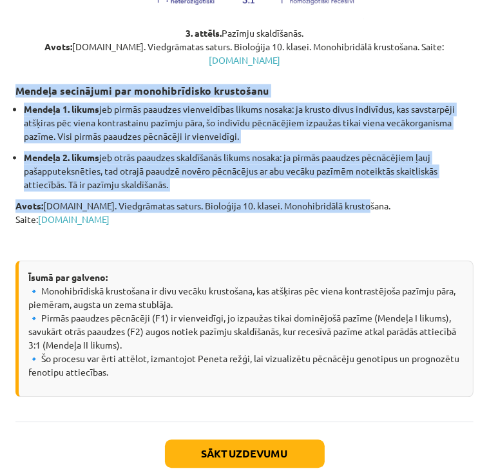
drag, startPoint x: 10, startPoint y: 48, endPoint x: 394, endPoint y: 161, distance: 400.4
click at [437, 199] on p "Avots: [DOMAIN_NAME]. Viedgrāmatas saturs. Bioloģija 10. klasei. Monohibridālā …" at bounding box center [244, 212] width 458 height 27
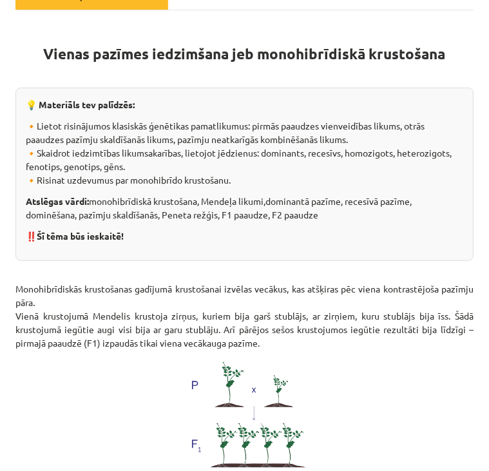
scroll to position [0, 0]
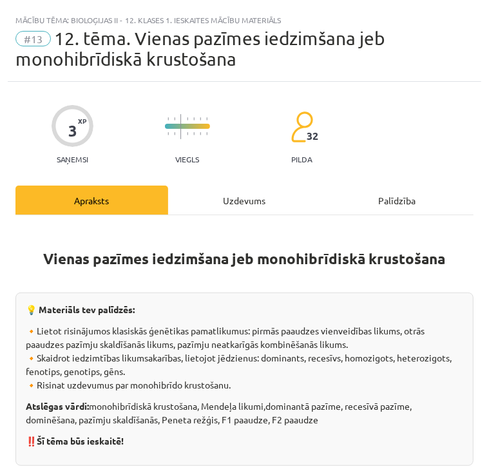
click at [239, 193] on div "Uzdevums" at bounding box center [244, 200] width 153 height 29
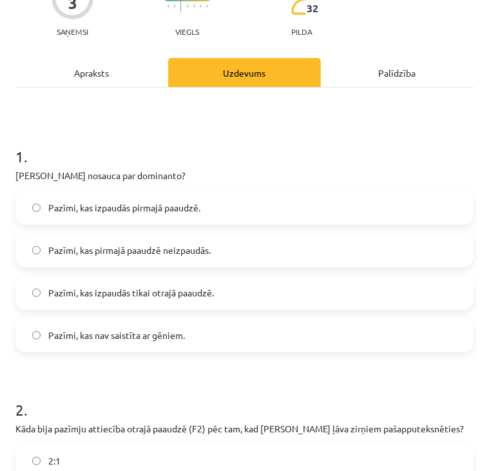
scroll to position [131, 0]
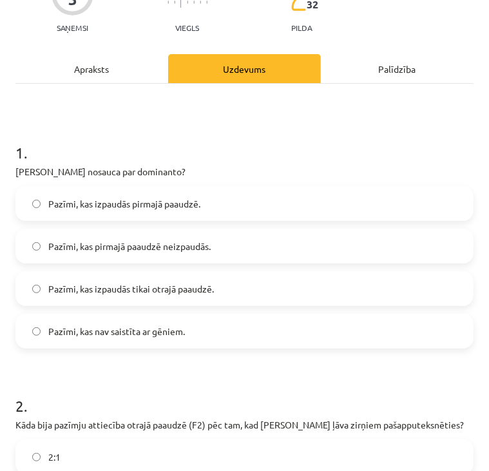
click at [220, 211] on label "Pazīmi, kas izpaudās pirmajā paaudzē." at bounding box center [245, 203] width 456 height 32
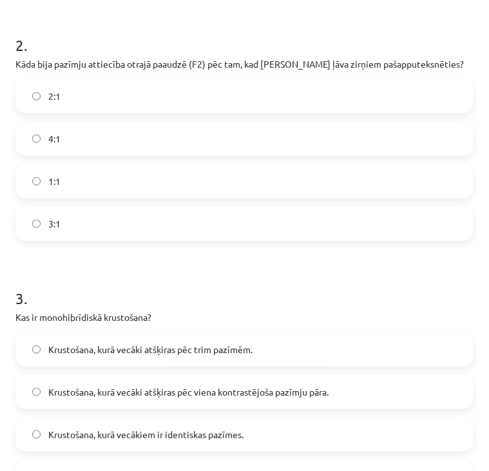
scroll to position [503, 0]
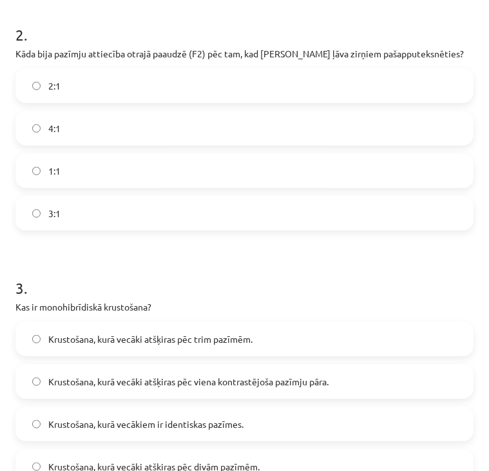
click at [101, 216] on label "3:1" at bounding box center [245, 213] width 456 height 32
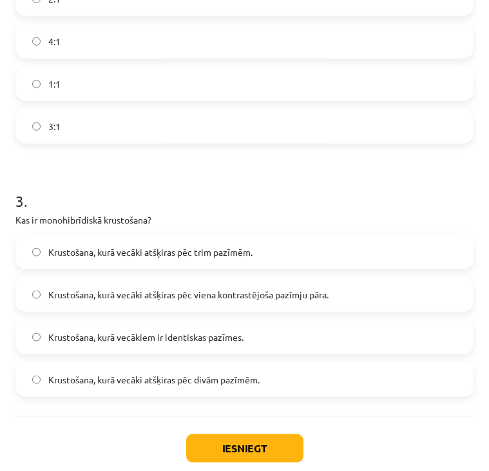
scroll to position [640, 0]
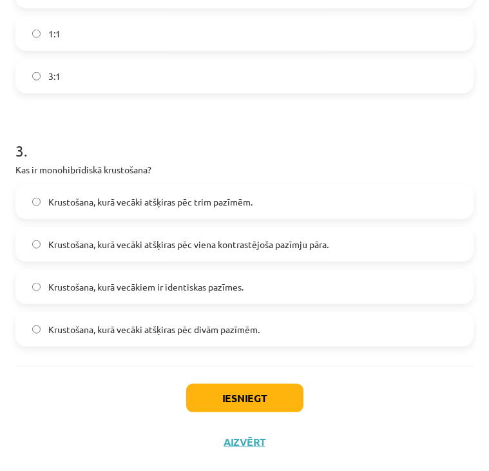
click at [321, 244] on span "Krustošana, kurā vecāki atšķiras pēc viena kontrastējoša pazīmju pāra." at bounding box center [188, 245] width 280 height 14
click at [206, 394] on button "Iesniegt" at bounding box center [244, 398] width 117 height 28
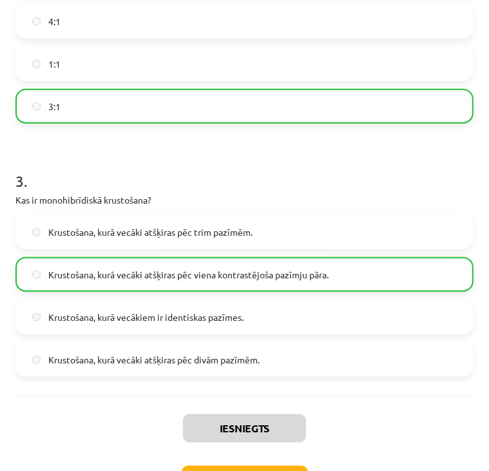
scroll to position [680, 0]
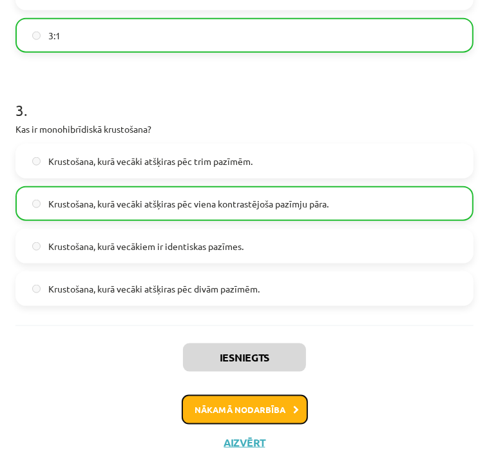
click at [260, 404] on button "Nākamā nodarbība" at bounding box center [245, 410] width 126 height 30
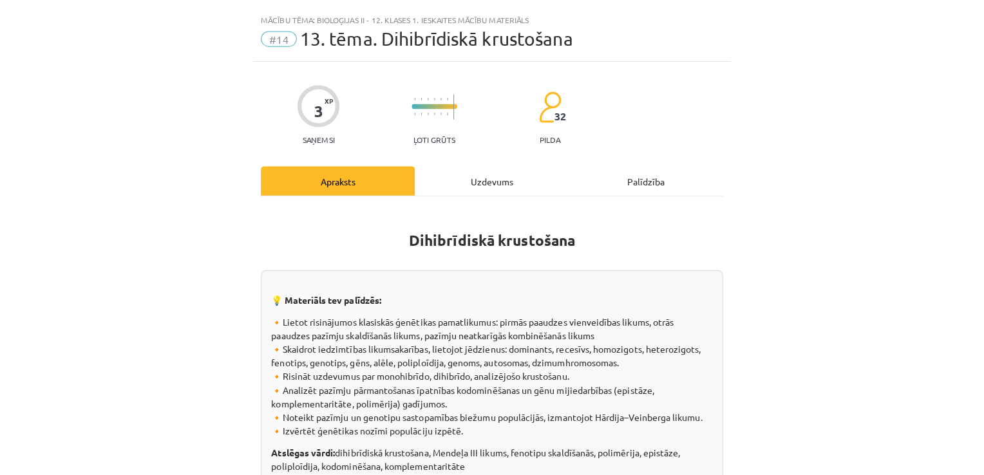
scroll to position [1794, 0]
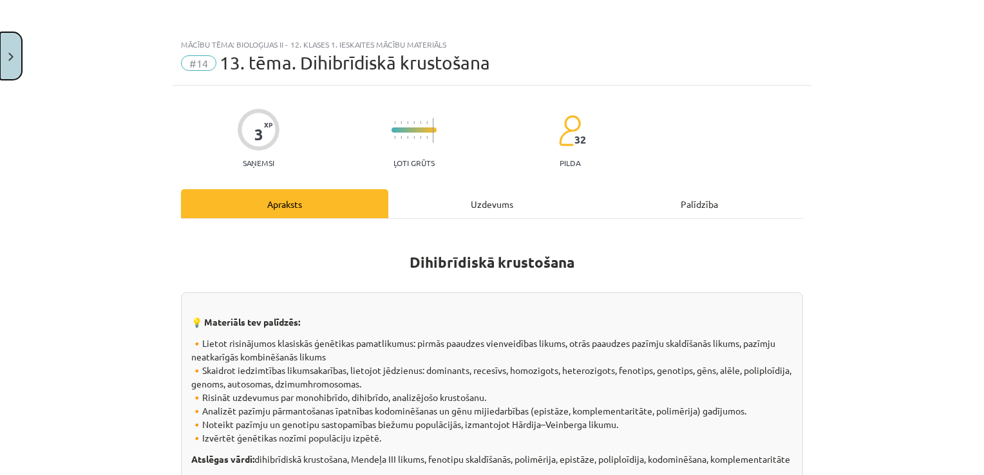
click at [19, 52] on button "Close" at bounding box center [11, 56] width 22 height 48
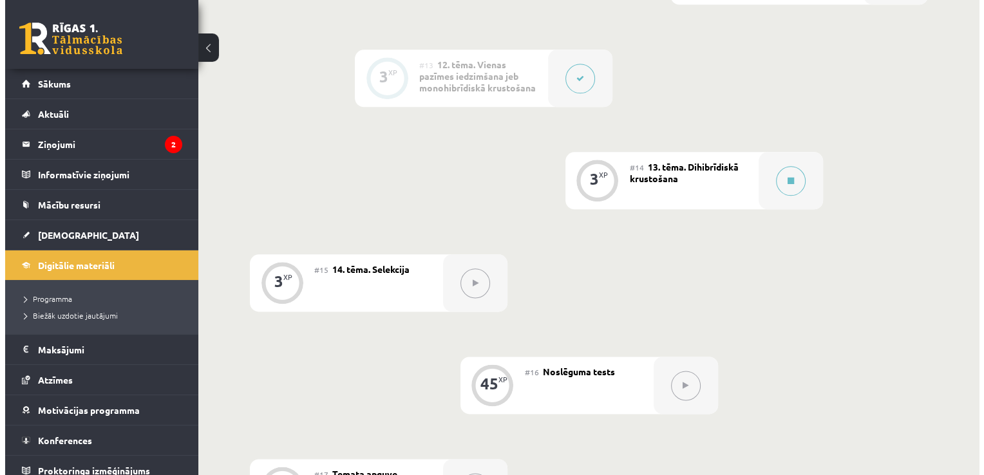
scroll to position [1551, 0]
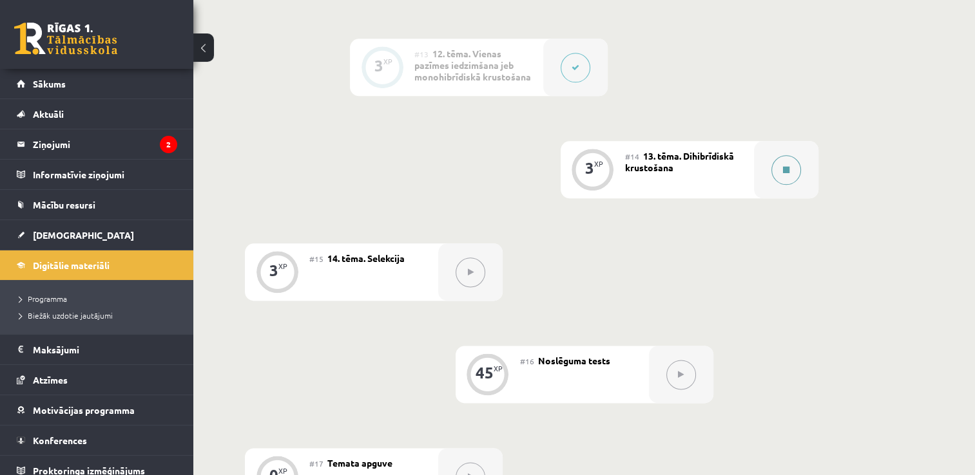
click at [488, 169] on button at bounding box center [786, 170] width 30 height 30
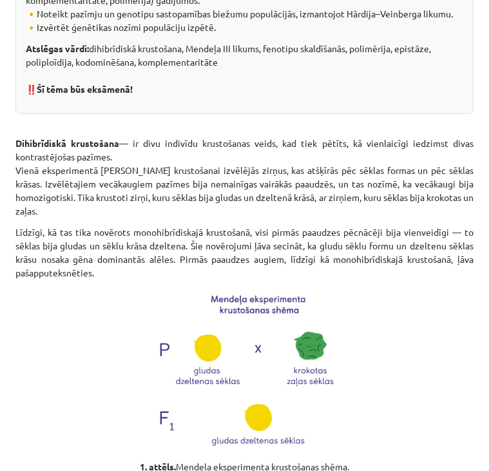
scroll to position [484, 0]
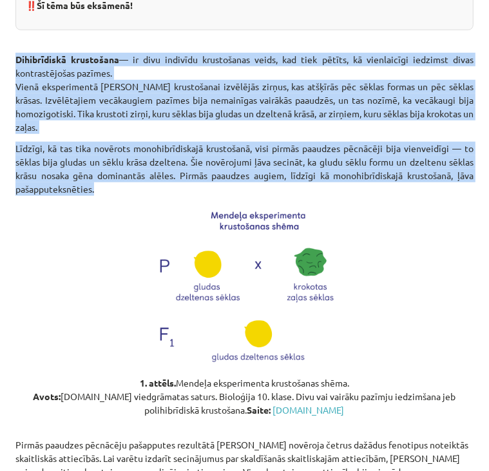
drag, startPoint x: 10, startPoint y: 69, endPoint x: 165, endPoint y: 202, distance: 204.3
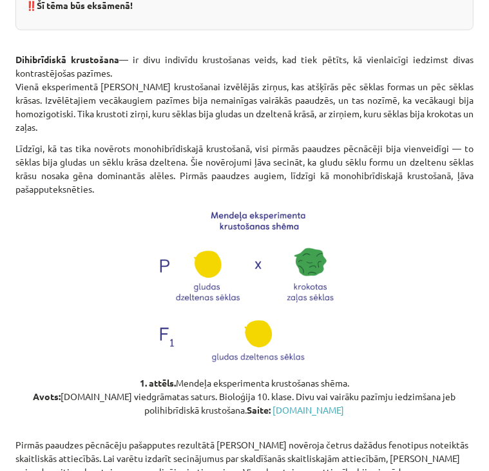
click at [359, 245] on p at bounding box center [244, 286] width 458 height 165
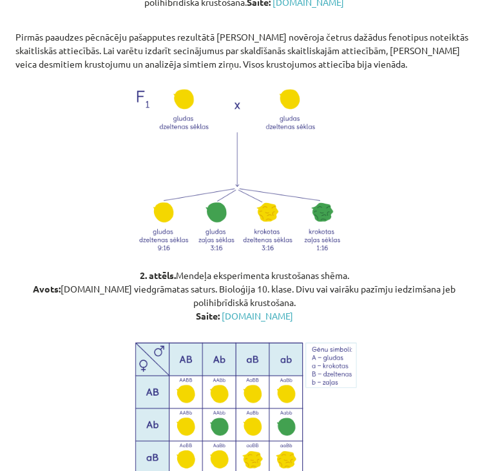
scroll to position [893, 0]
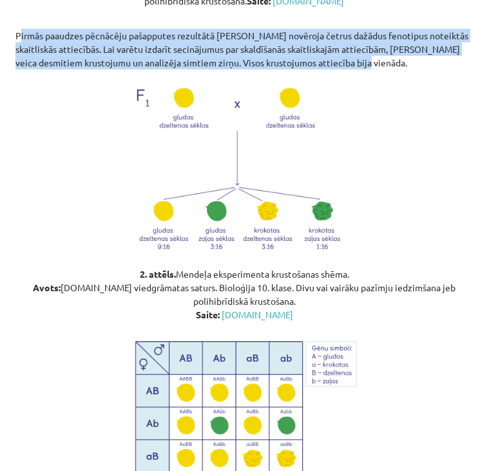
drag, startPoint x: 15, startPoint y: 43, endPoint x: 434, endPoint y: 75, distance: 420.6
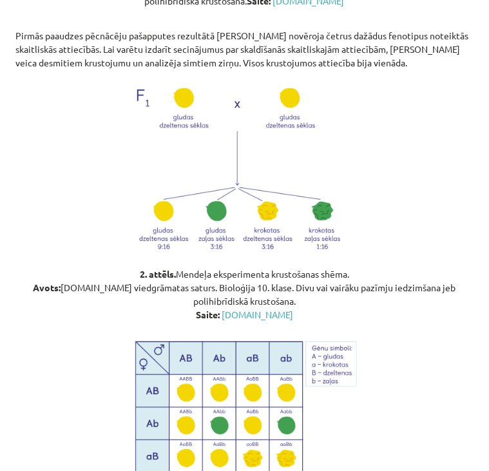
click at [421, 119] on p at bounding box center [244, 168] width 458 height 182
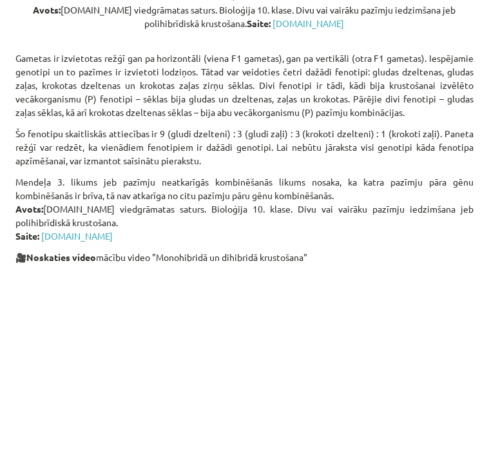
scroll to position [1424, 0]
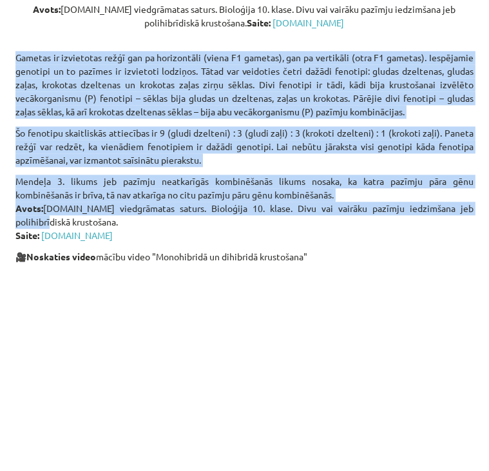
drag, startPoint x: 13, startPoint y: 64, endPoint x: 474, endPoint y: 238, distance: 493.2
click at [474, 238] on div "Mācību tēma: Bioloģijas ii - 12. klases 1. ieskaites mācību materiāls #14 13. t…" at bounding box center [244, 235] width 489 height 471
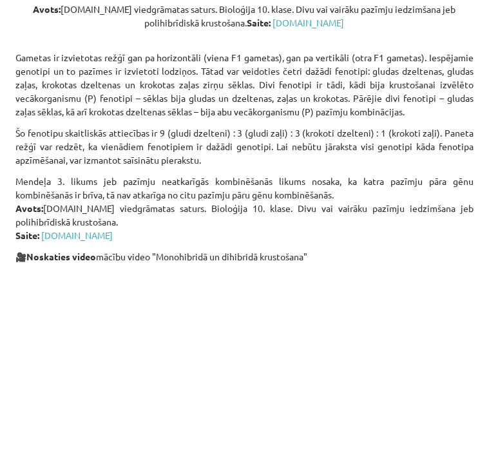
click at [365, 242] on p "Mendeļa 3. likums jeb pazīmju neatkarīgās kombinēšanās likums nosaka, ka katra …" at bounding box center [244, 209] width 458 height 68
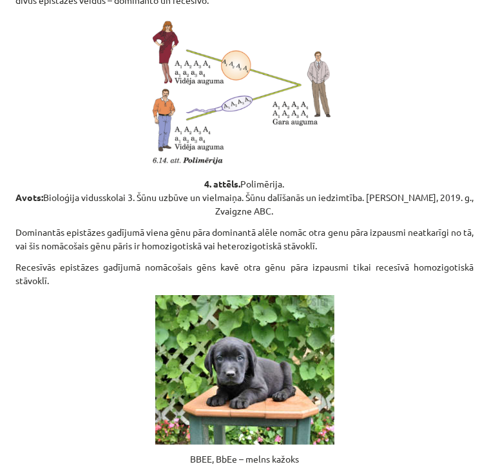
scroll to position [2095, 0]
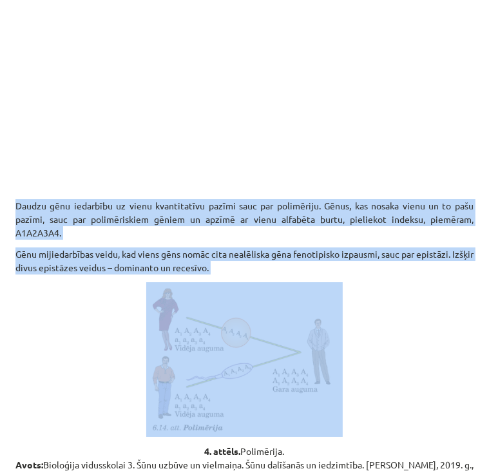
drag, startPoint x: 8, startPoint y: 217, endPoint x: 335, endPoint y: 296, distance: 336.8
click at [335, 296] on div "3 XP Saņemsi Ļoti grūts 32 pilda Apraksts Uzdevums Palīdzība Dihibrīdiskā krust…" at bounding box center [245, 437] width 474 height 4942
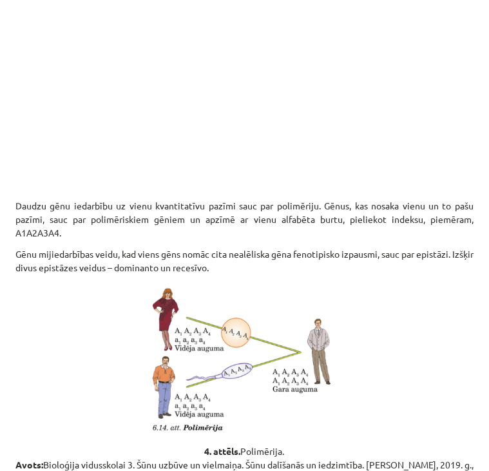
click at [355, 306] on p at bounding box center [244, 359] width 458 height 155
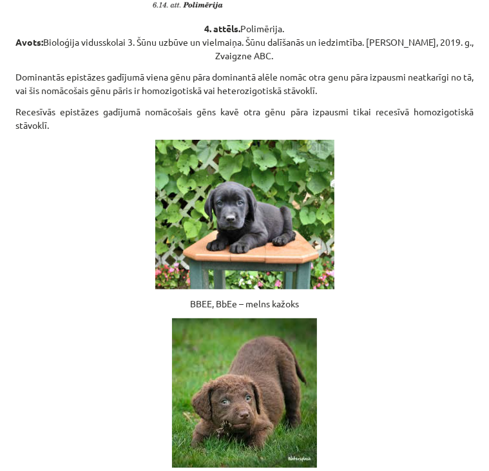
scroll to position [2559, 0]
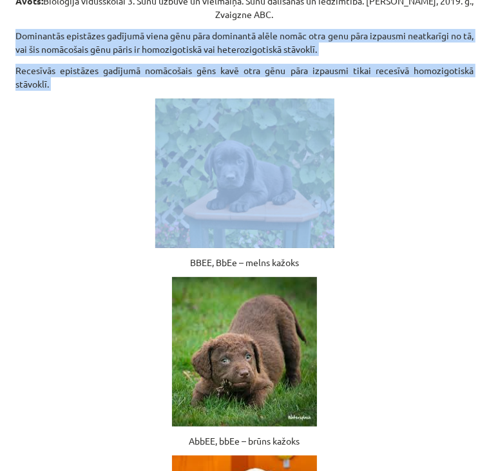
drag, startPoint x: 12, startPoint y: 48, endPoint x: 97, endPoint y: 120, distance: 111.5
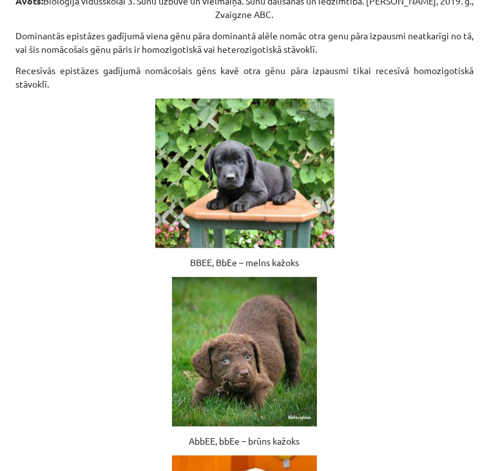
click at [382, 140] on p at bounding box center [244, 173] width 458 height 149
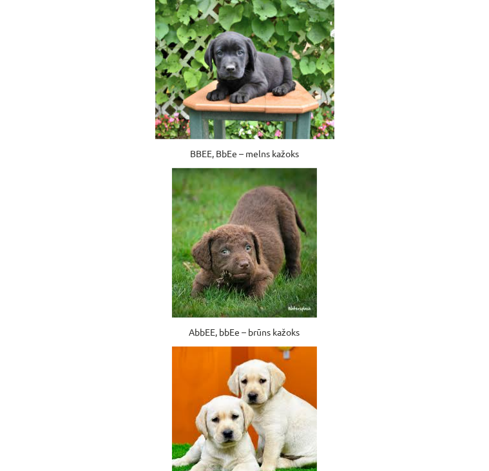
scroll to position [2678, 0]
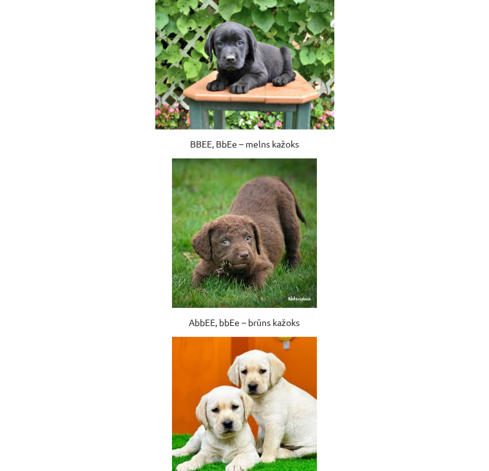
click at [352, 249] on p at bounding box center [244, 232] width 458 height 149
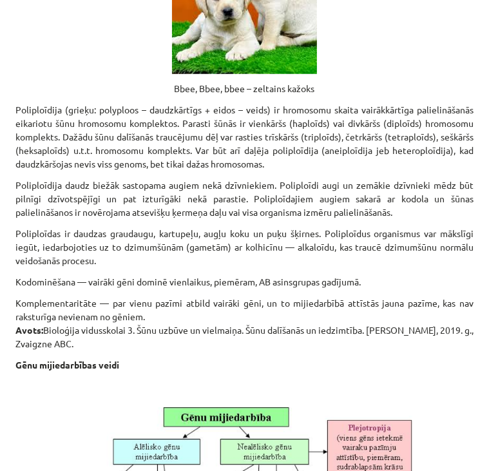
scroll to position [3126, 0]
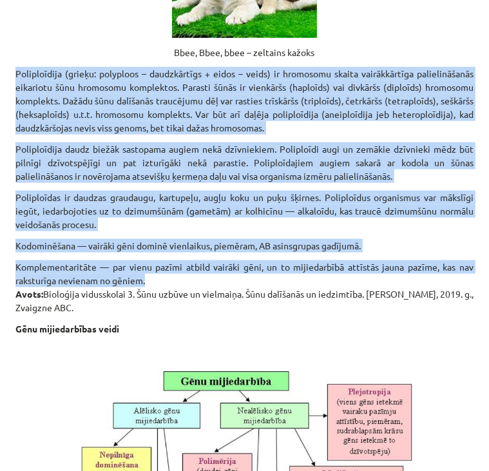
drag, startPoint x: 14, startPoint y: 84, endPoint x: 450, endPoint y: 294, distance: 484.1
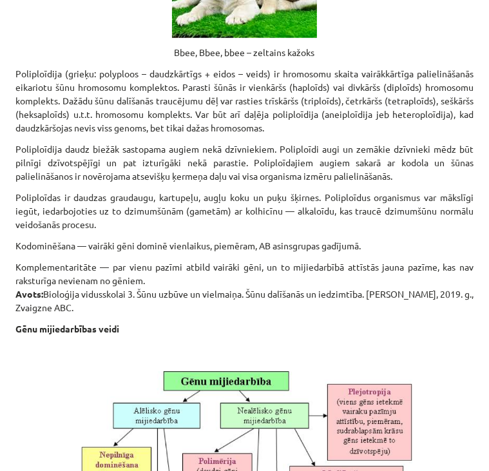
click at [372, 59] on p "Bbee, Bbee, bbee – zeltains kažoks" at bounding box center [244, 53] width 458 height 14
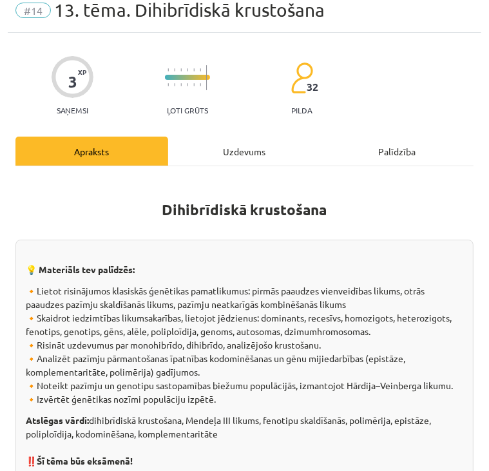
scroll to position [28, 0]
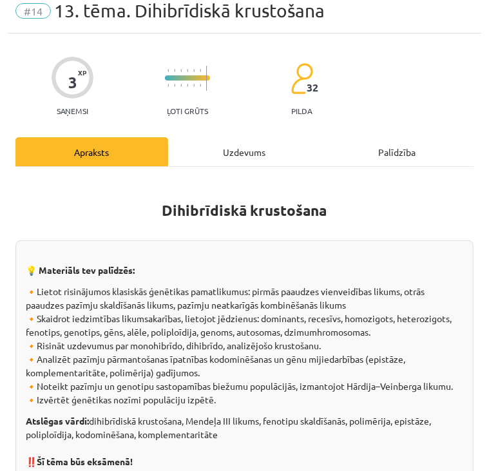
click at [238, 152] on div "Uzdevums" at bounding box center [244, 151] width 153 height 29
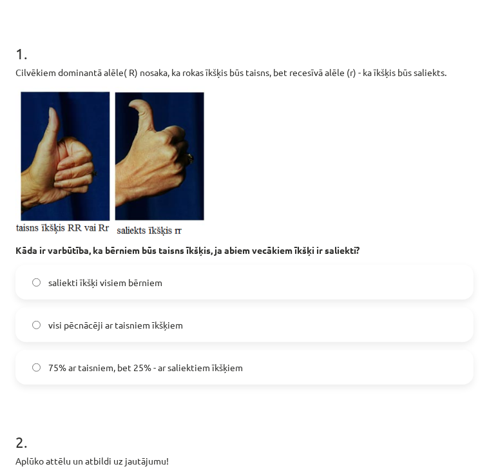
scroll to position [211, 0]
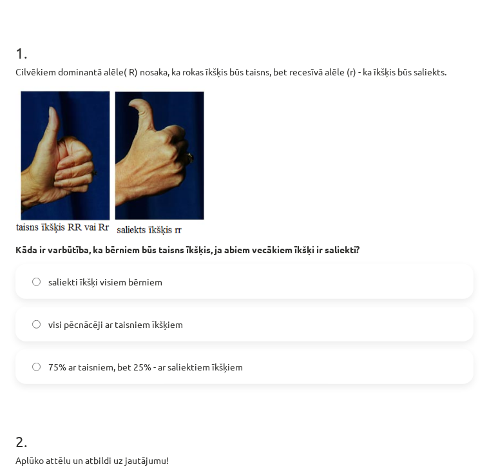
click at [193, 324] on label "visi pēcnācēji ar taisniem īkšķiem" at bounding box center [245, 324] width 456 height 32
click at [180, 285] on label "saliekti īkšķi visiem bērniem" at bounding box center [245, 281] width 456 height 32
click at [197, 363] on span "75% ar taisniem, bet 25% - ar saliektiem īkšķiem" at bounding box center [145, 367] width 195 height 14
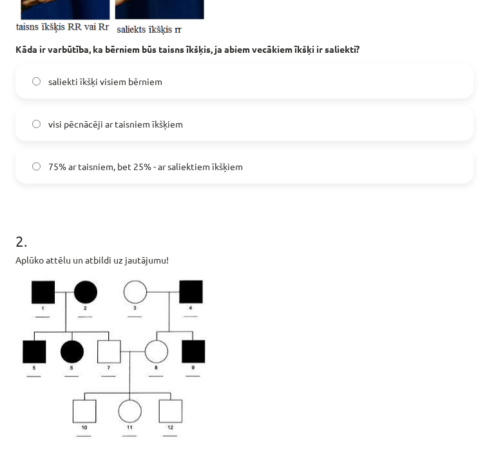
scroll to position [405, 0]
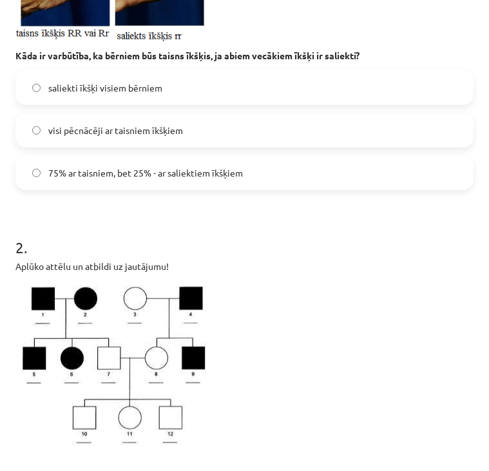
click at [182, 93] on label "saliekti īkšķi visiem bērniem" at bounding box center [245, 88] width 456 height 32
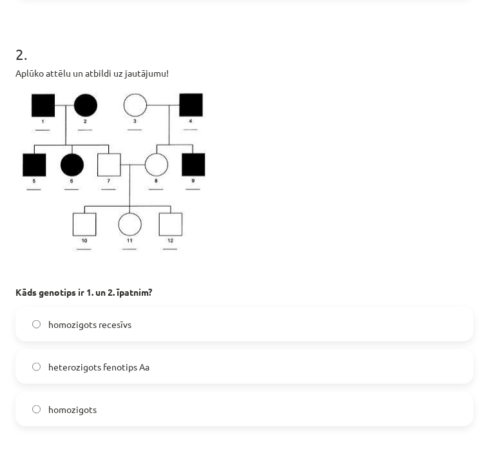
scroll to position [594, 0]
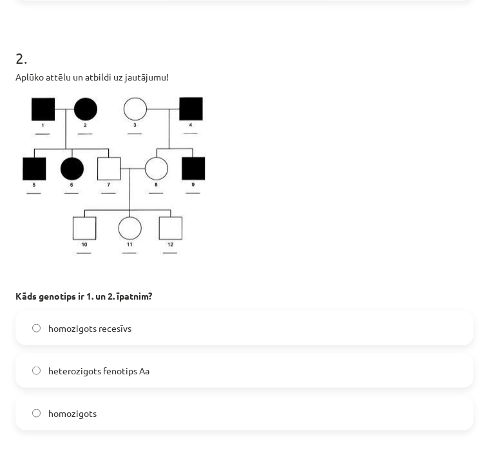
click at [133, 376] on span "heterozigots fenotips Aa" at bounding box center [98, 371] width 101 height 14
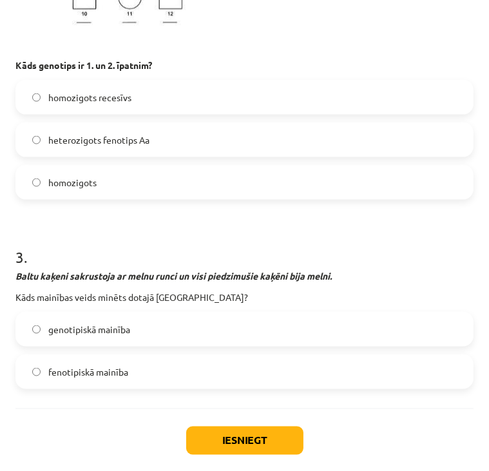
scroll to position [867, 0]
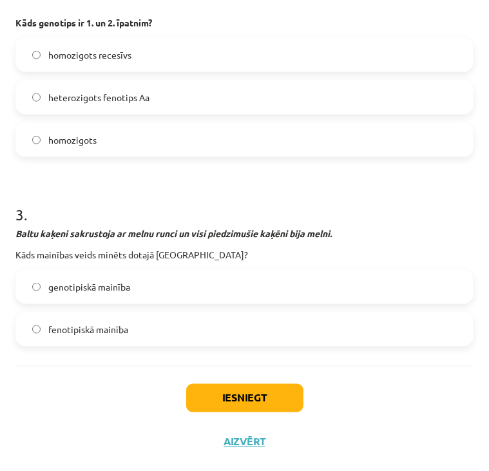
click at [141, 327] on label "fenotipiskā mainība" at bounding box center [245, 329] width 456 height 32
click at [218, 396] on button "Iesniegt" at bounding box center [244, 398] width 117 height 28
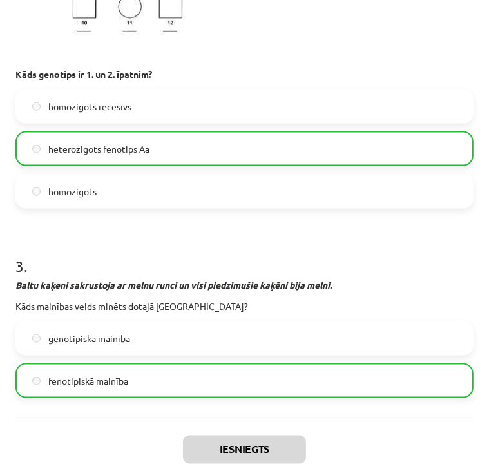
scroll to position [908, 0]
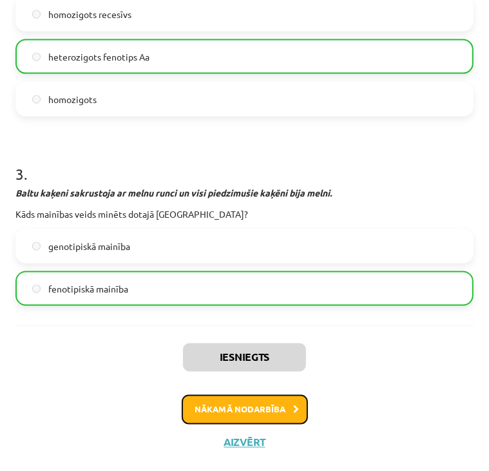
click at [224, 404] on button "Nākamā nodarbība" at bounding box center [245, 410] width 126 height 30
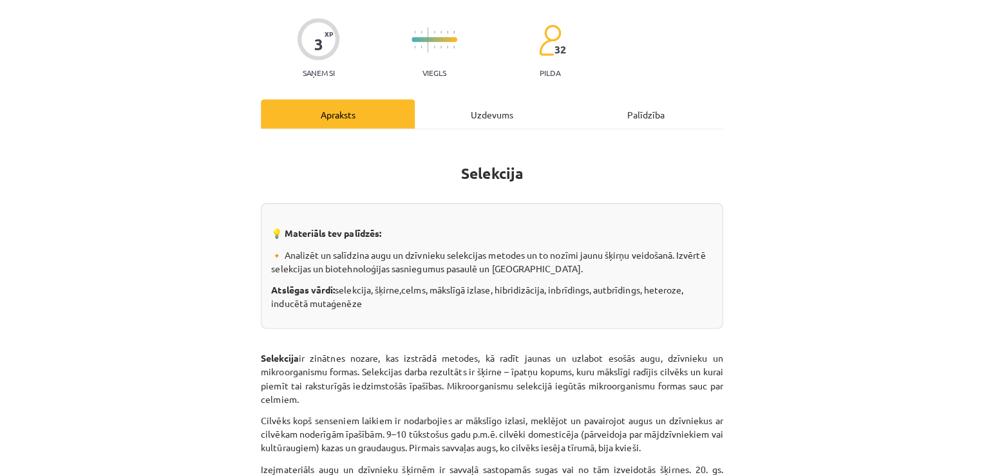
scroll to position [0, 0]
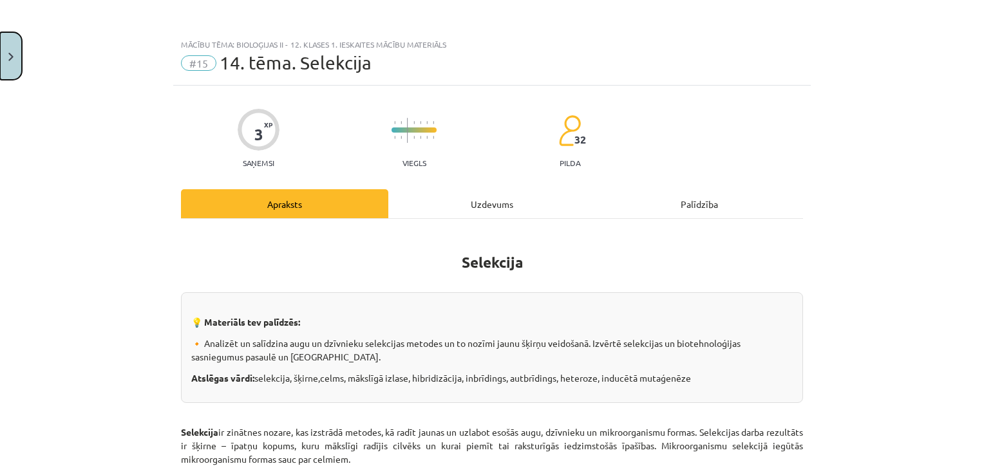
click at [12, 46] on button "Close" at bounding box center [11, 56] width 22 height 48
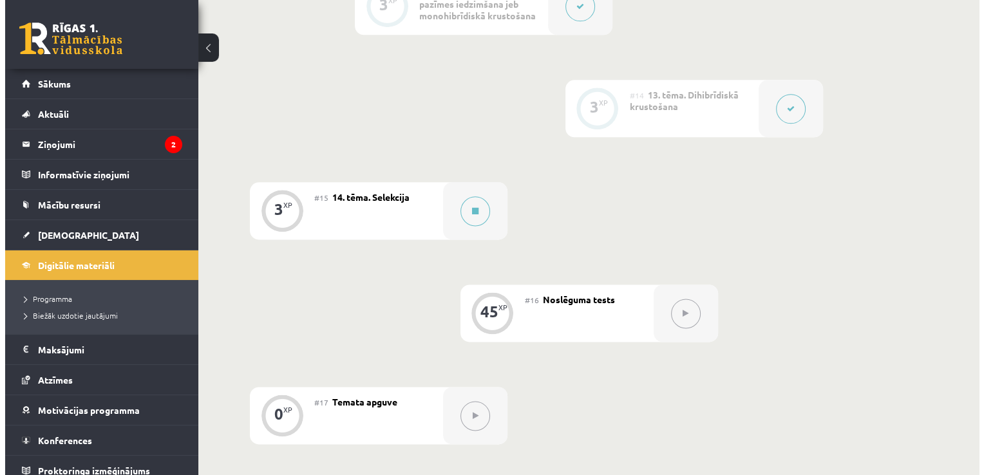
scroll to position [1598, 0]
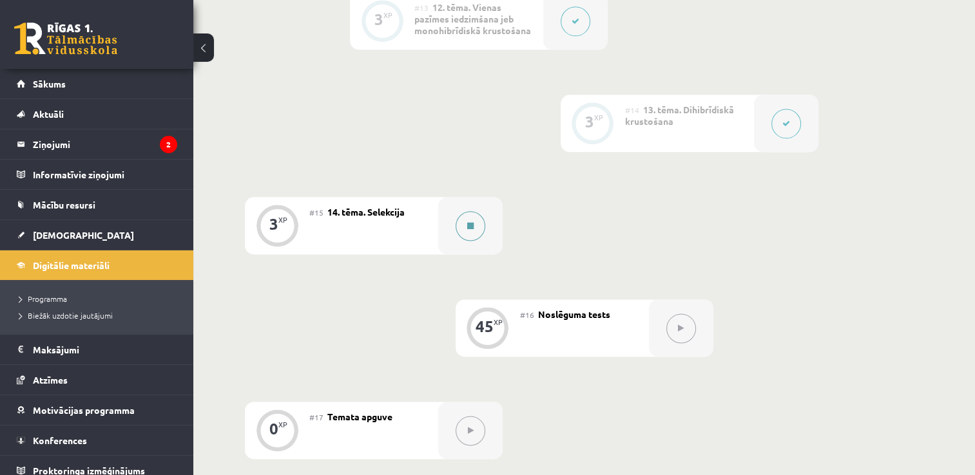
click at [470, 222] on icon at bounding box center [470, 226] width 6 height 8
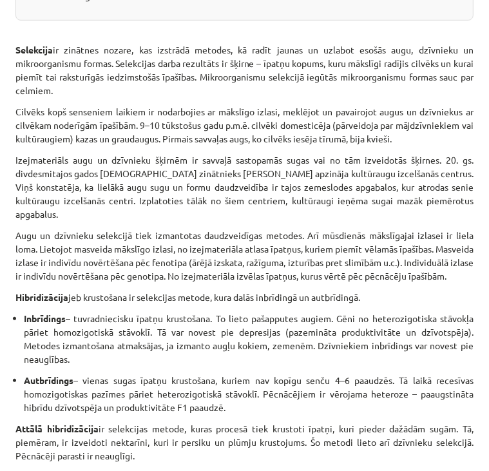
scroll to position [370, 0]
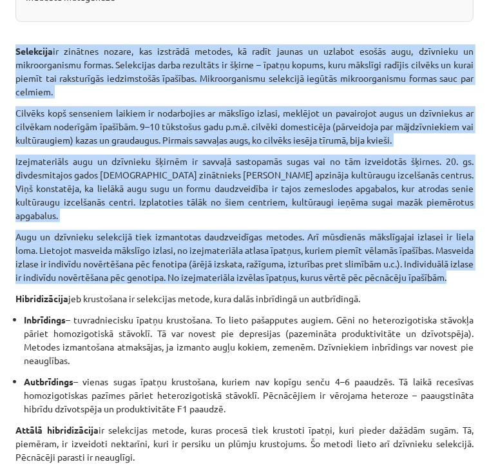
drag, startPoint x: 9, startPoint y: 47, endPoint x: 444, endPoint y: 285, distance: 495.6
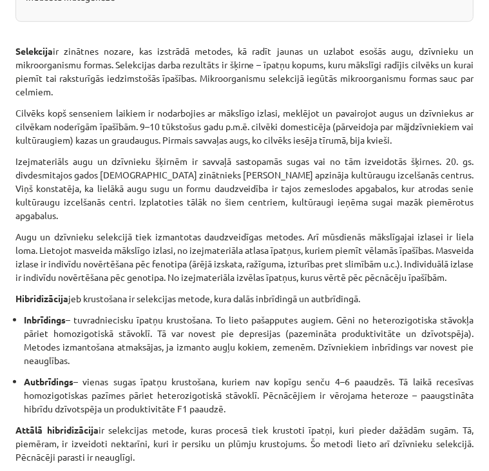
click at [417, 305] on p "Hibridizācija jeb krustošana ir selekcijas metode, kura dalās inbrīdingā un aut…" at bounding box center [244, 299] width 458 height 14
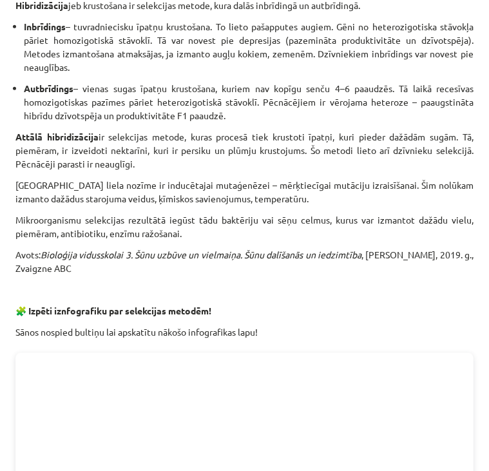
scroll to position [664, 0]
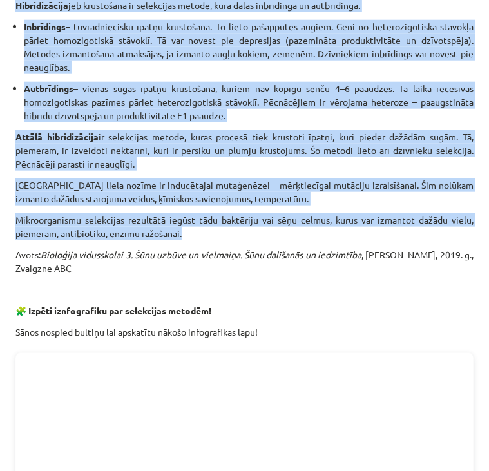
drag, startPoint x: 10, startPoint y: 14, endPoint x: 448, endPoint y: 245, distance: 494.5
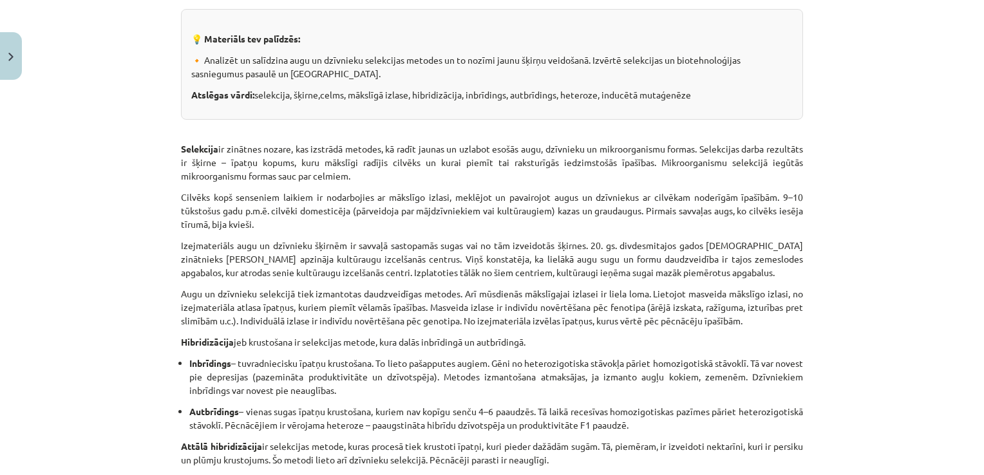
scroll to position [0, 0]
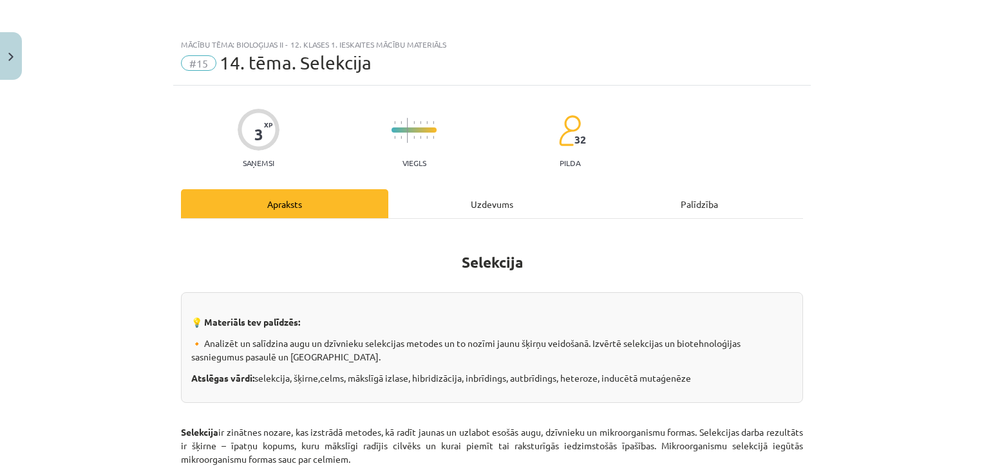
click at [488, 200] on div "Uzdevums" at bounding box center [491, 203] width 207 height 29
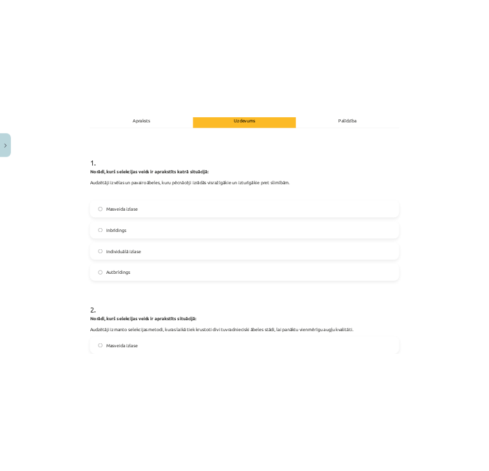
scroll to position [230, 0]
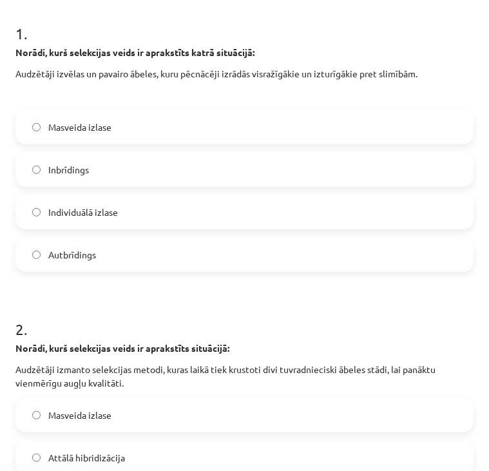
click at [91, 253] on span "Autbrīdings" at bounding box center [72, 255] width 48 height 14
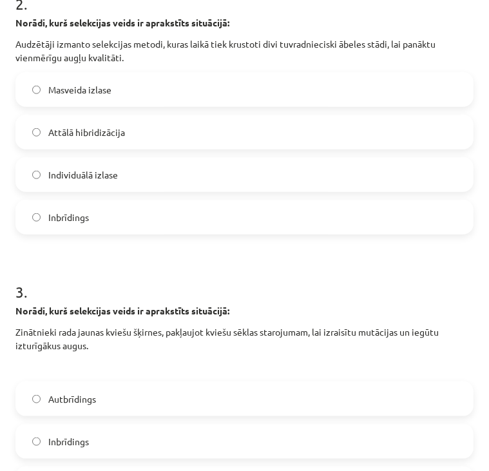
scroll to position [557, 0]
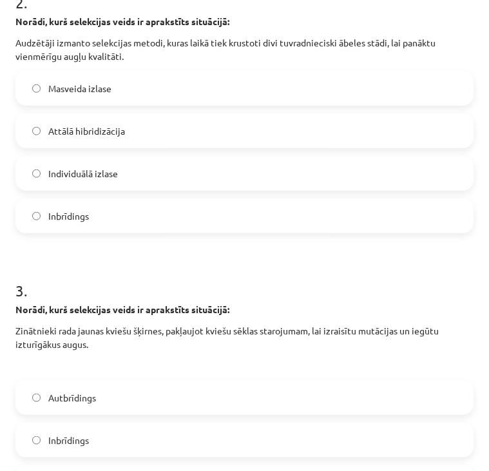
click at [166, 219] on label "Inbrīdings" at bounding box center [245, 216] width 456 height 32
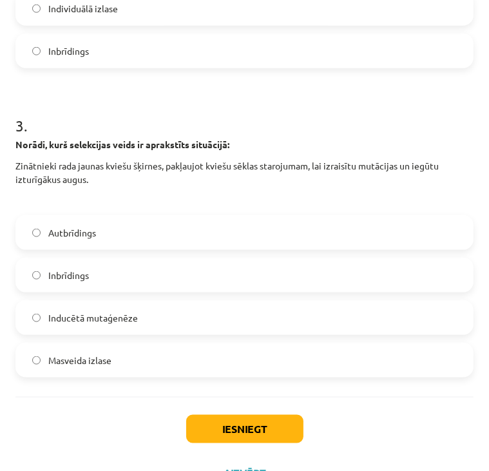
scroll to position [753, 0]
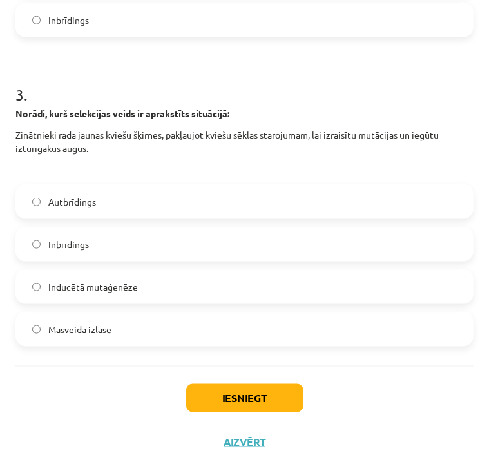
click at [232, 290] on label "Inducētā mutaģenēze" at bounding box center [245, 287] width 456 height 32
click at [219, 400] on button "Iesniegt" at bounding box center [244, 398] width 117 height 28
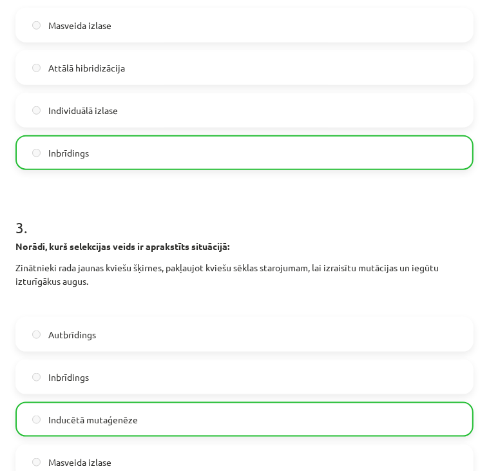
scroll to position [793, 0]
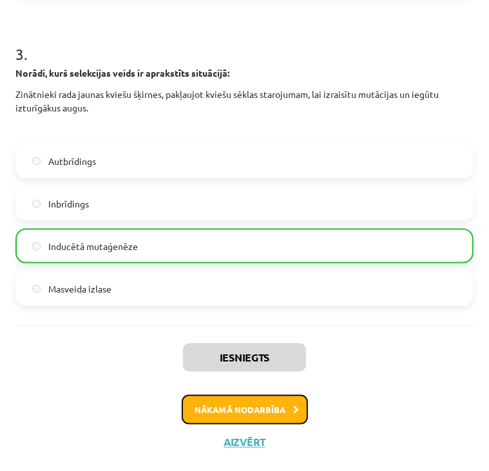
click at [251, 405] on button "Nākamā nodarbība" at bounding box center [245, 410] width 126 height 30
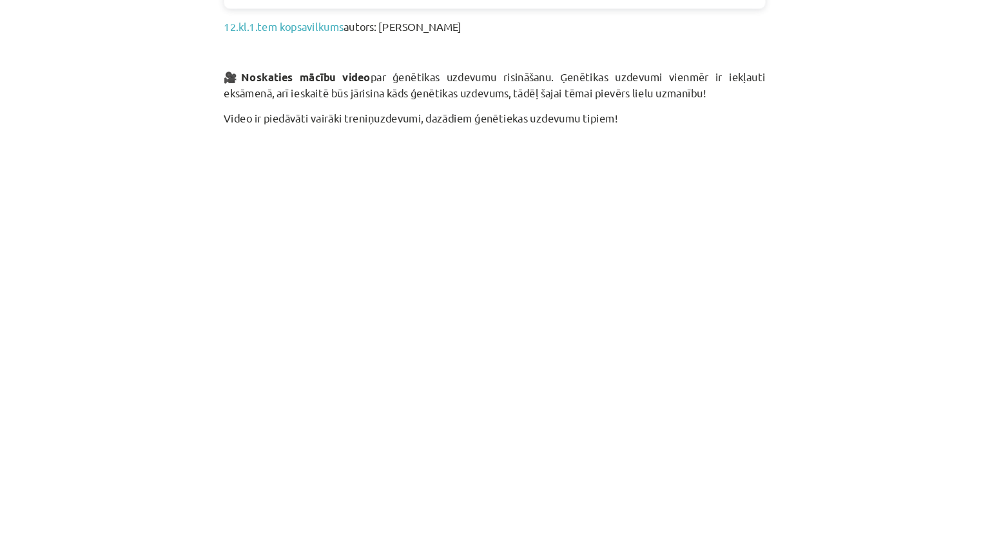
scroll to position [1430, 0]
